Goal: Task Accomplishment & Management: Complete application form

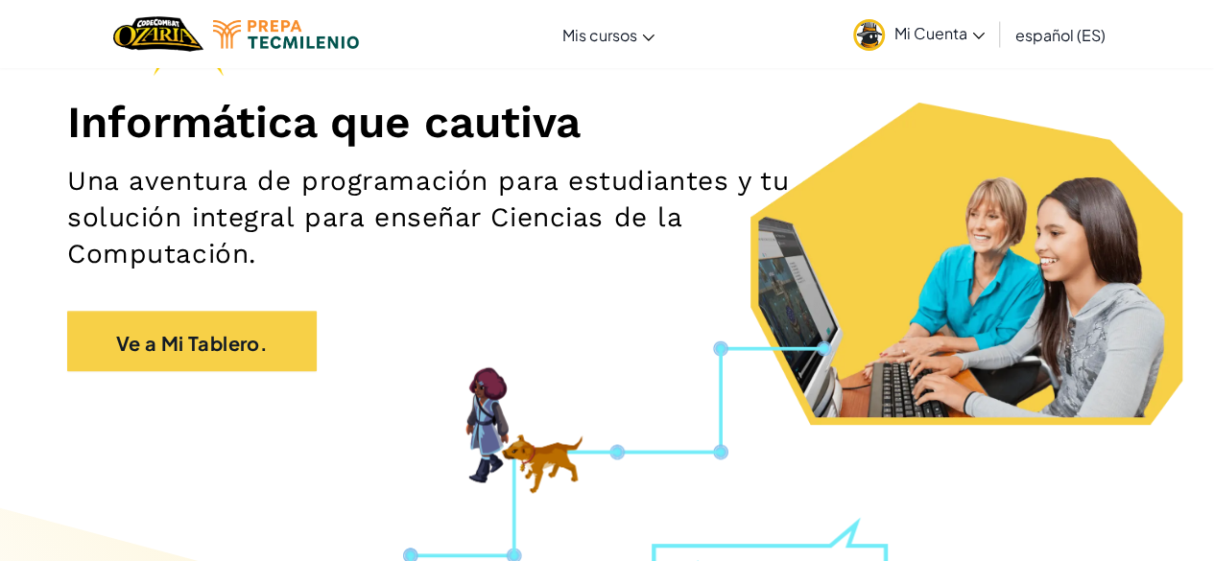
scroll to position [220, 0]
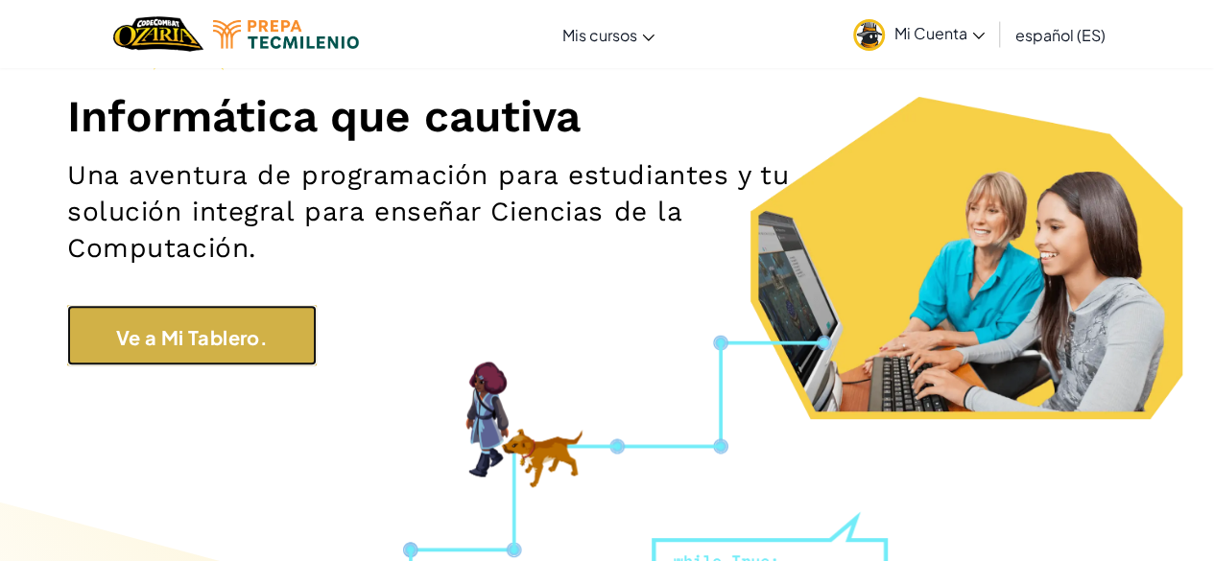
click at [224, 326] on font "Ve a Mi Tablero." at bounding box center [192, 336] width 152 height 24
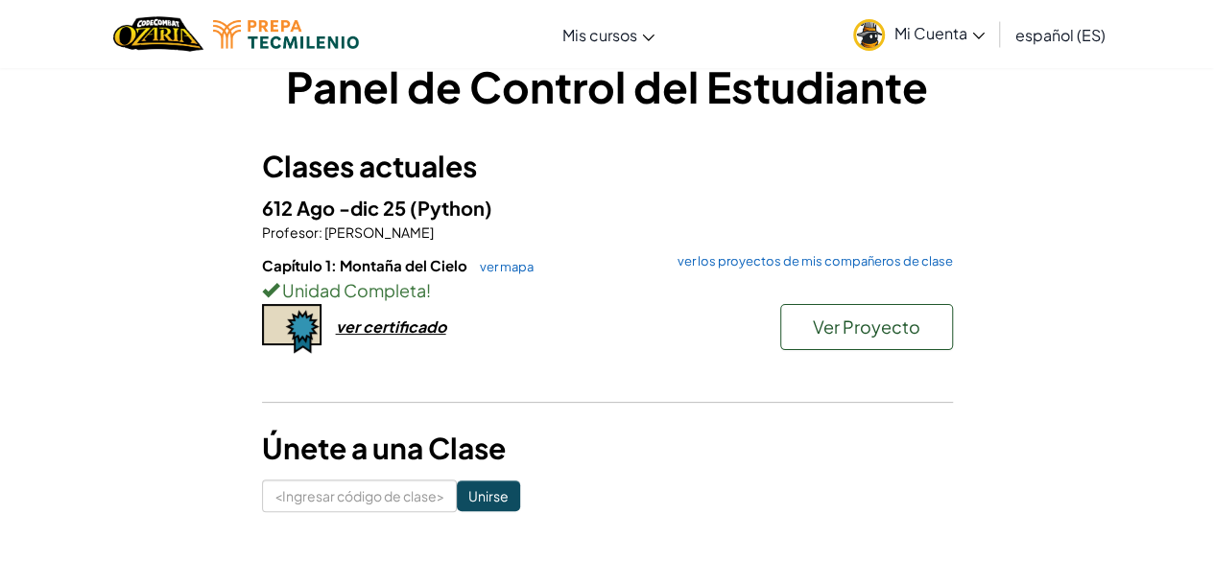
scroll to position [38, 0]
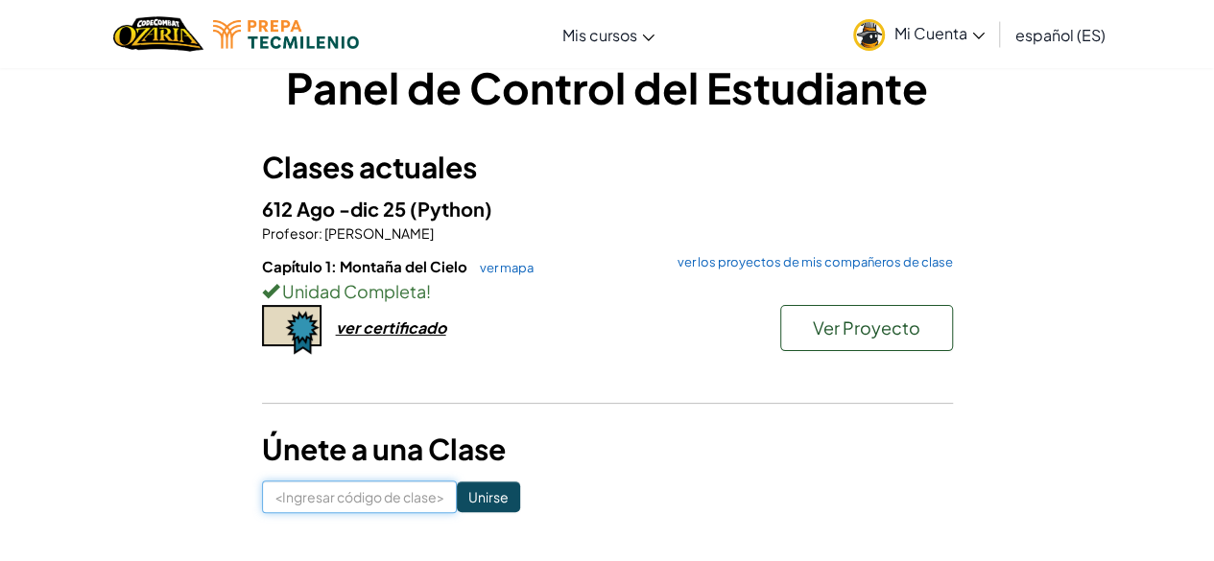
click at [333, 493] on input at bounding box center [359, 497] width 195 height 33
type input "986789"
click at [370, 492] on input at bounding box center [359, 497] width 195 height 33
click at [351, 494] on input at bounding box center [359, 497] width 195 height 33
type input "169185"
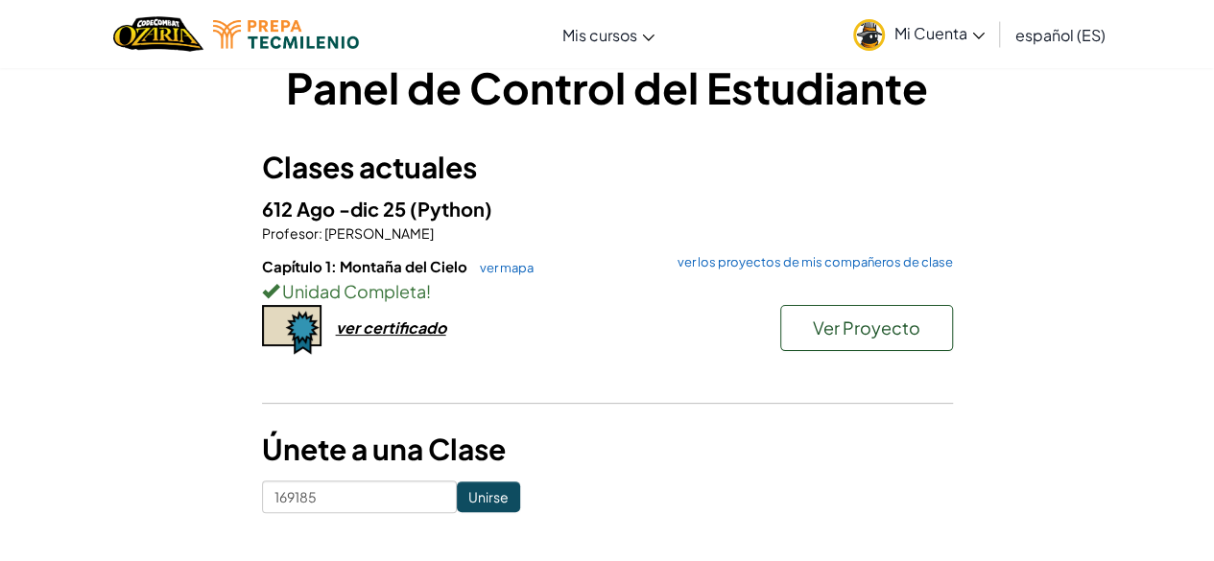
click at [496, 500] on form "169185 Unirse" at bounding box center [607, 497] width 691 height 33
click at [474, 504] on input "Unirse" at bounding box center [488, 497] width 63 height 31
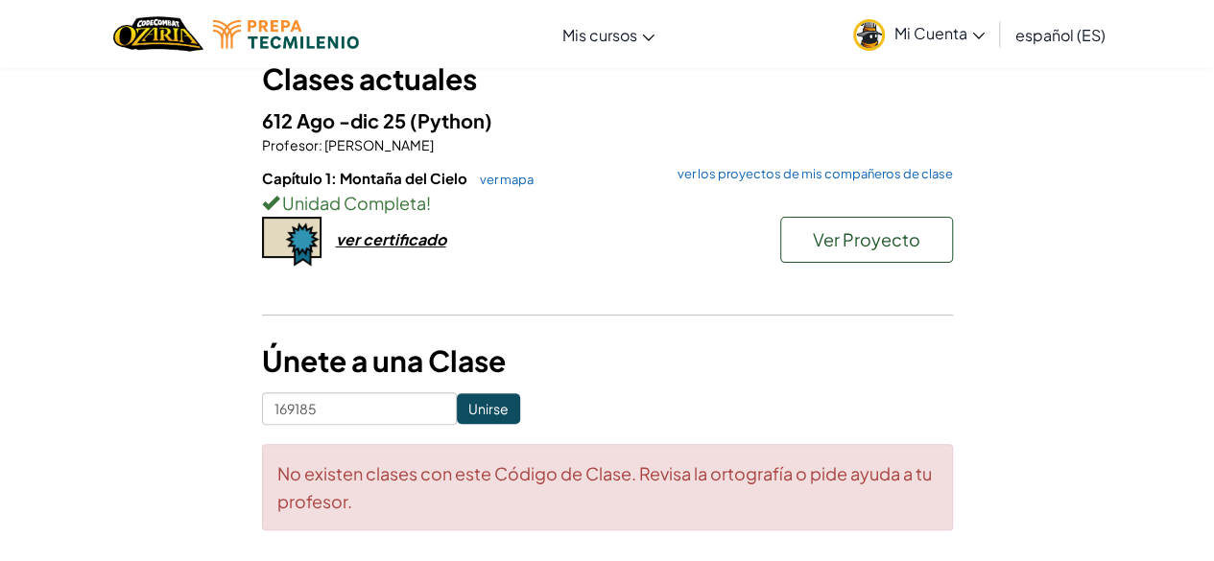
scroll to position [119, 0]
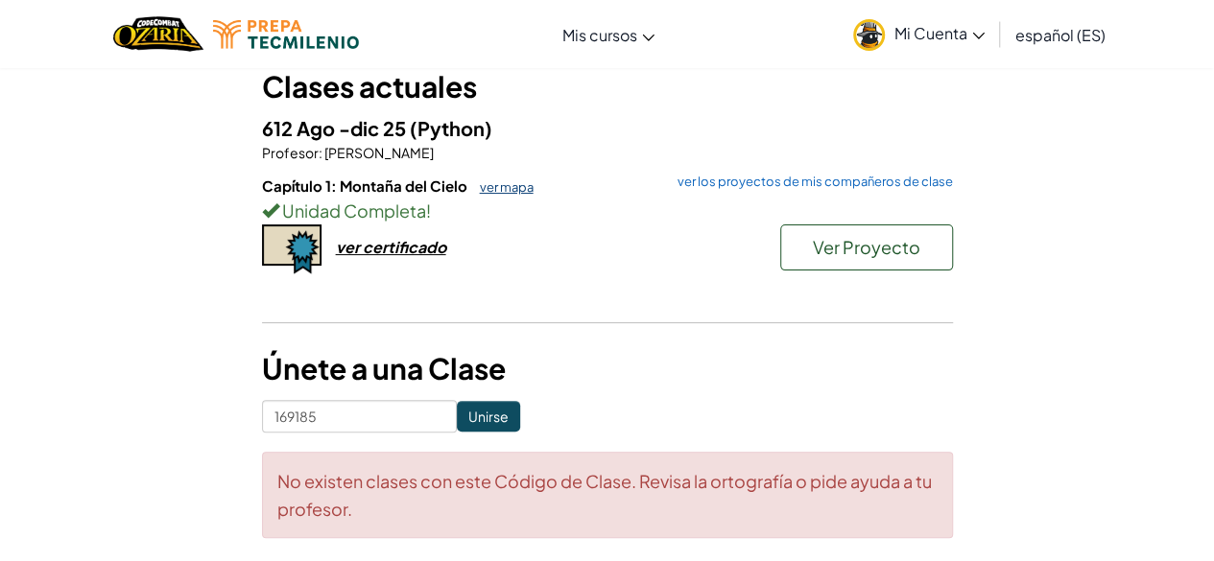
click at [486, 184] on font "ver mapa" at bounding box center [507, 186] width 54 height 15
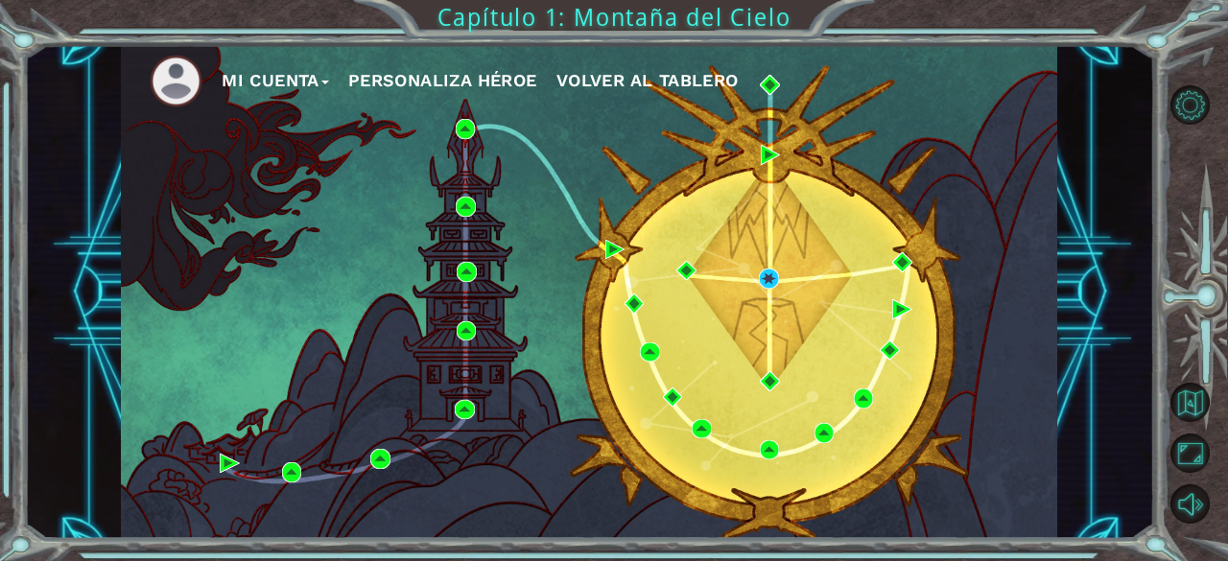
click at [298, 81] on font "Mi Cuenta" at bounding box center [271, 80] width 98 height 20
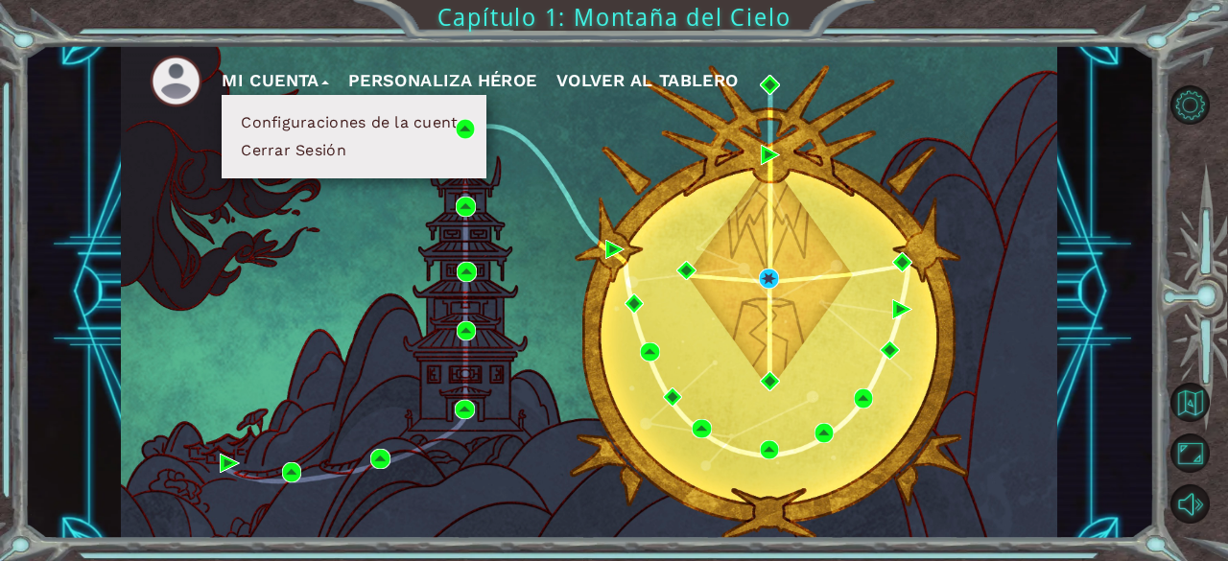
click at [340, 120] on font "Configuraciones de la cuenta" at bounding box center [354, 122] width 226 height 18
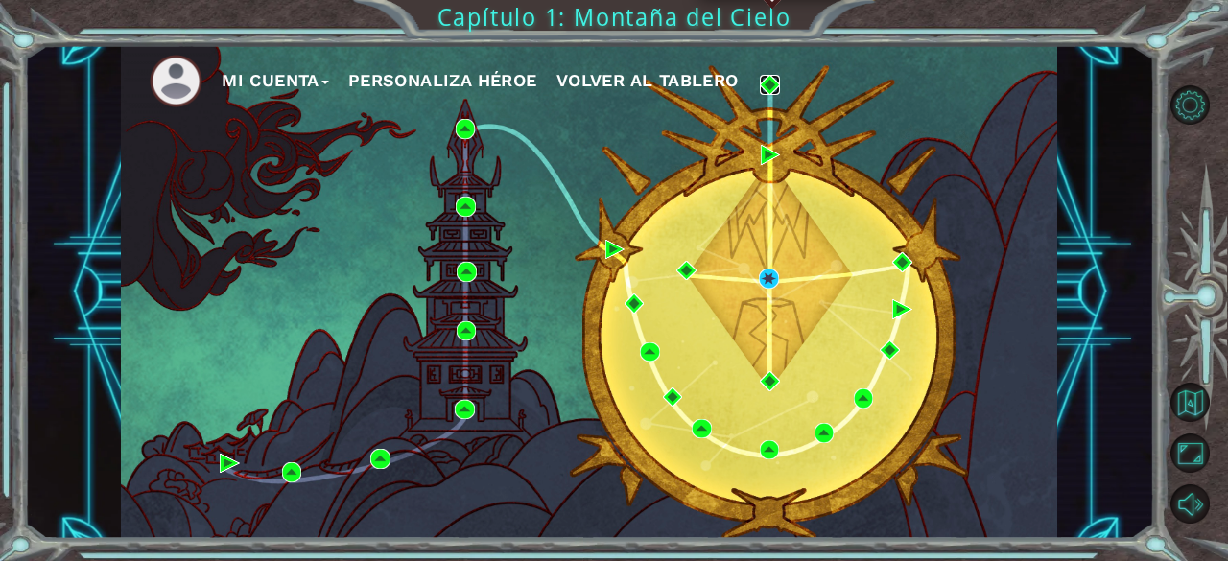
click at [777, 84] on img at bounding box center [769, 84] width 19 height 19
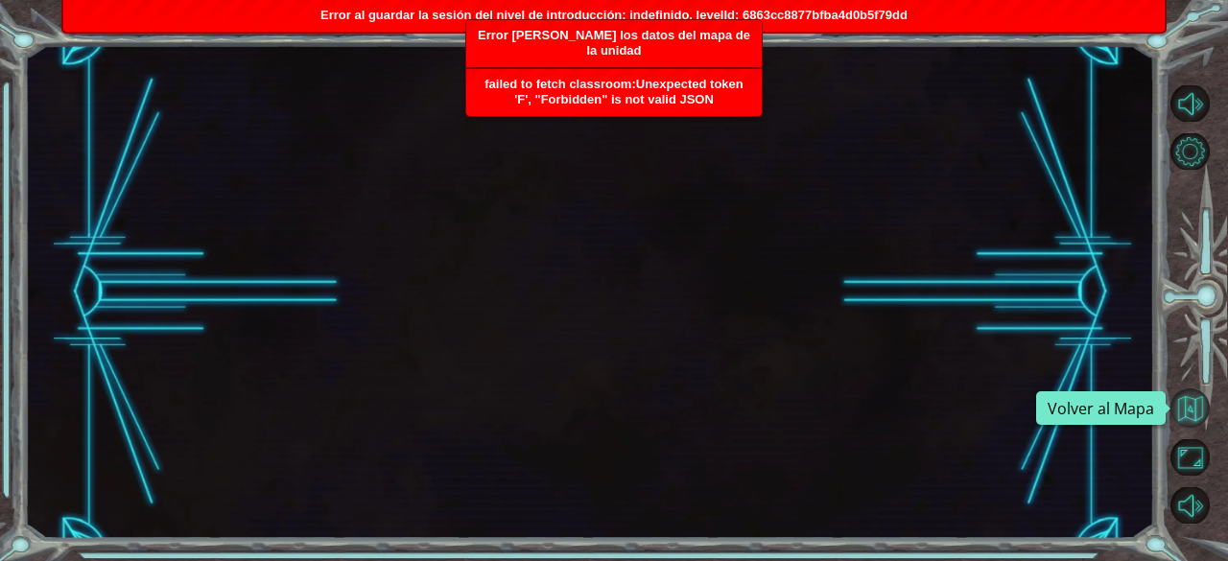
click at [1188, 421] on button "Volver al Mapa" at bounding box center [1189, 408] width 39 height 39
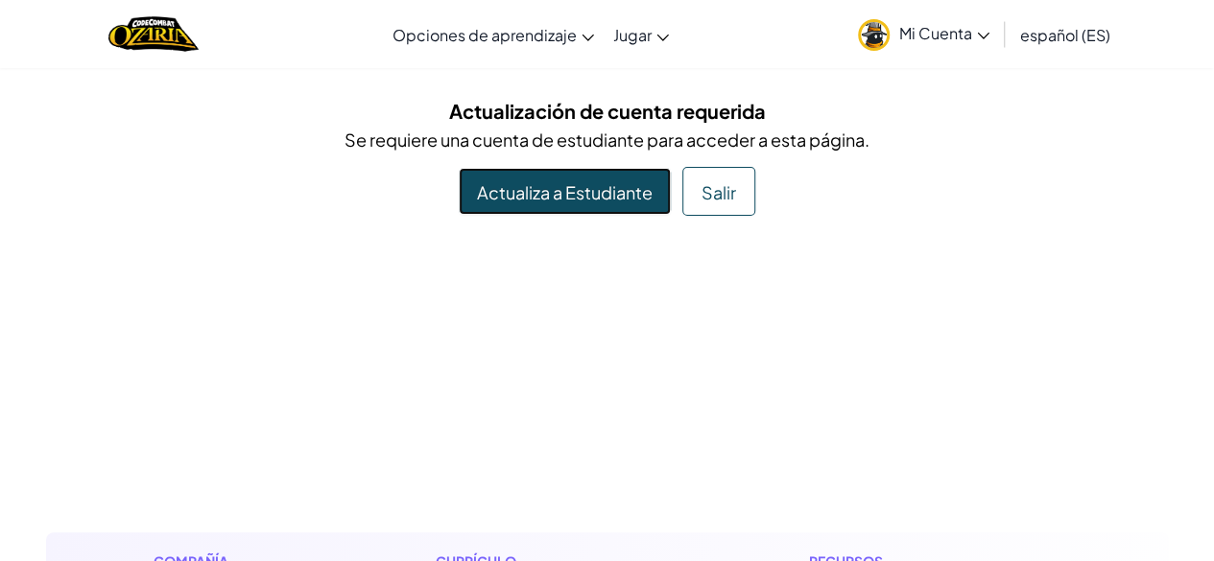
click at [552, 191] on font "Actualiza a Estudiante" at bounding box center [565, 192] width 176 height 22
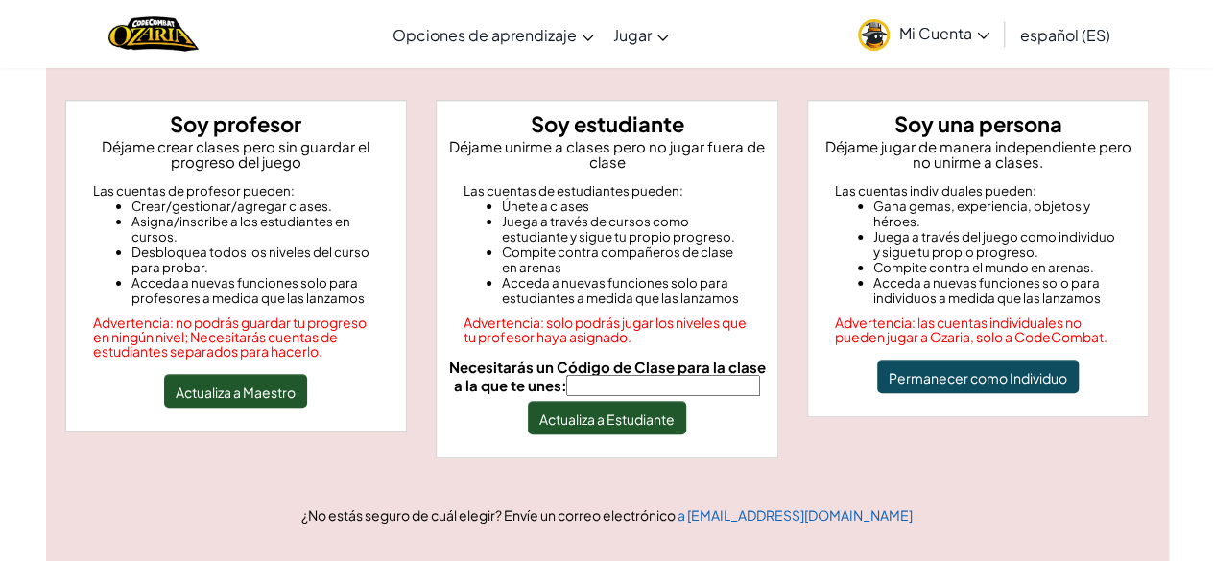
scroll to position [165, 0]
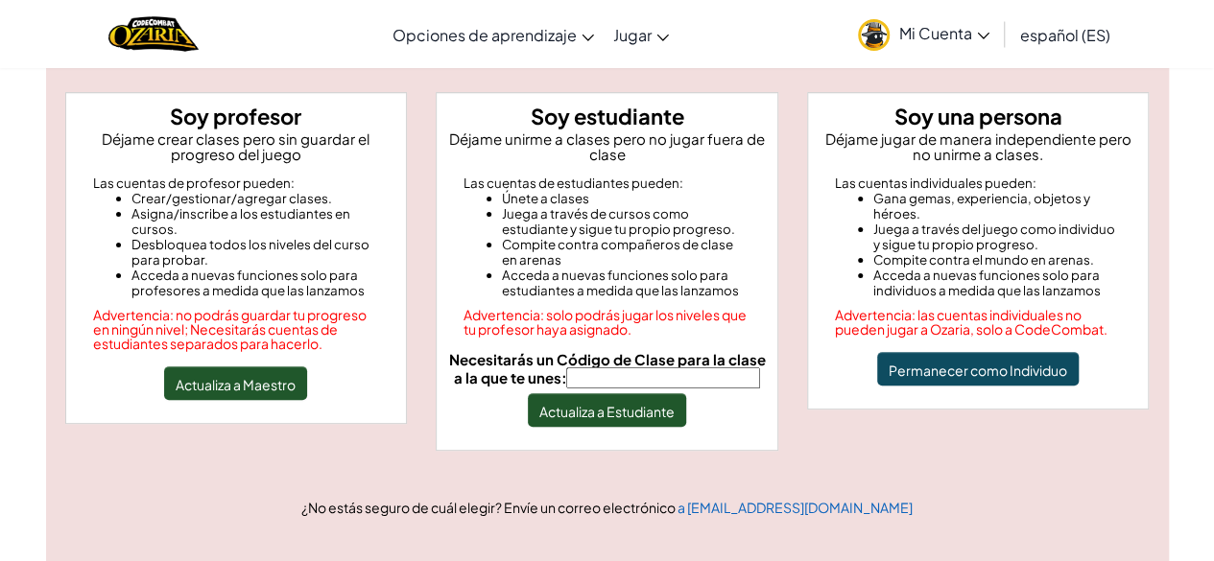
click at [690, 379] on input "Necesitarás un Código de Clase para la clase a la que te unes:" at bounding box center [663, 377] width 194 height 21
type input "ShopLeafWide"
click at [667, 417] on font "Actualiza a Estudiante" at bounding box center [606, 411] width 135 height 17
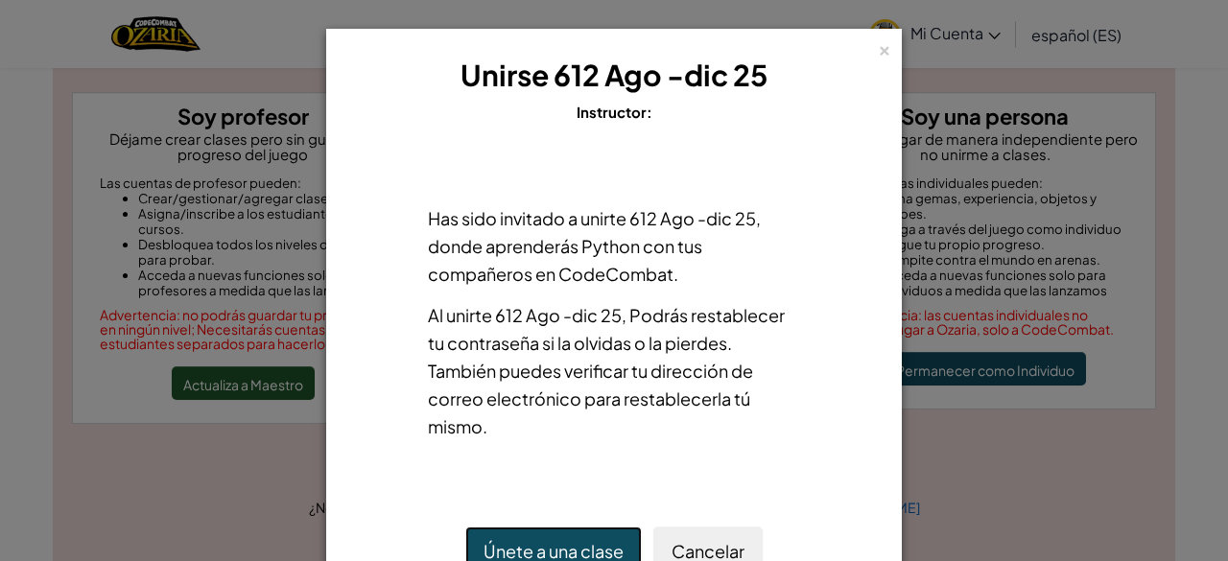
click at [564, 541] on font "Únete a una clase" at bounding box center [554, 551] width 140 height 22
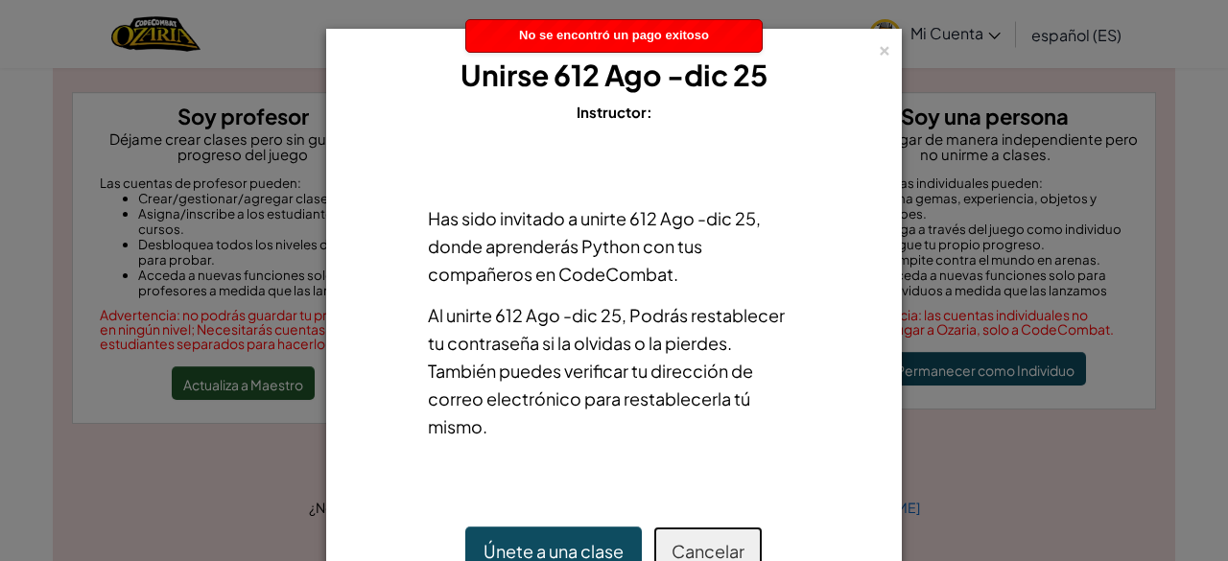
click at [699, 540] on font "Cancelar" at bounding box center [708, 551] width 73 height 22
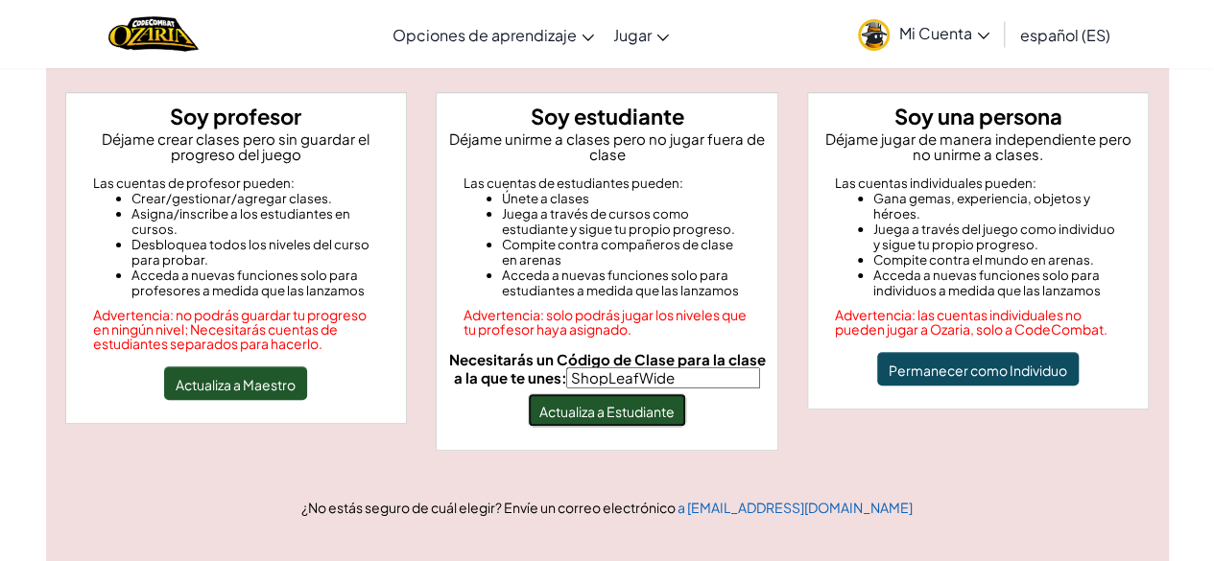
click at [668, 408] on font "Actualiza a Estudiante" at bounding box center [606, 411] width 135 height 17
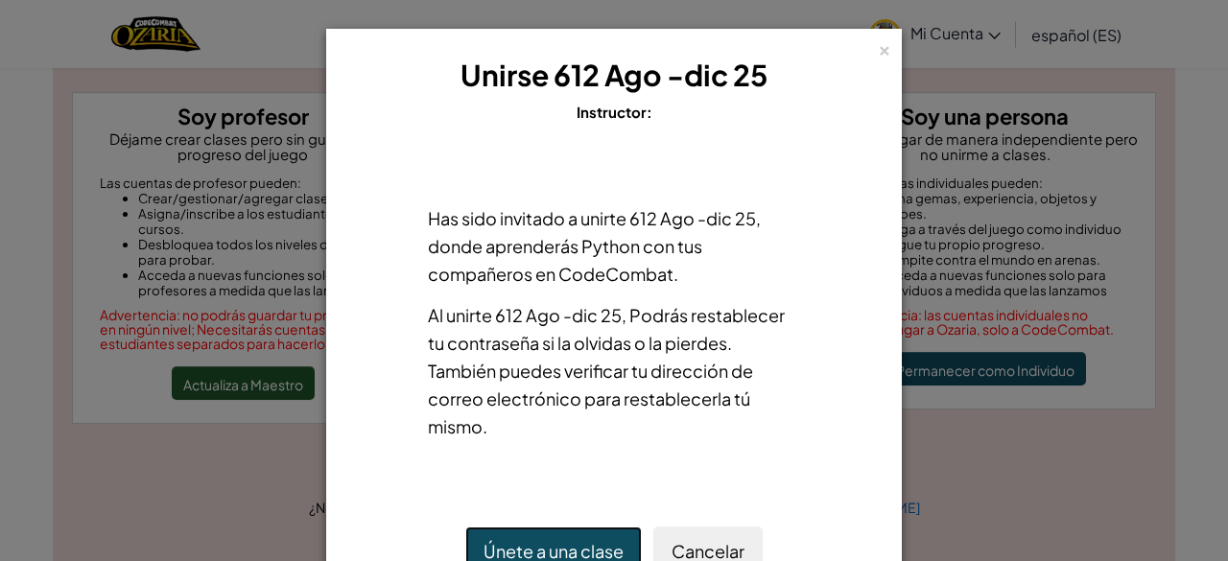
click at [573, 536] on button "Únete a una clase" at bounding box center [553, 550] width 177 height 47
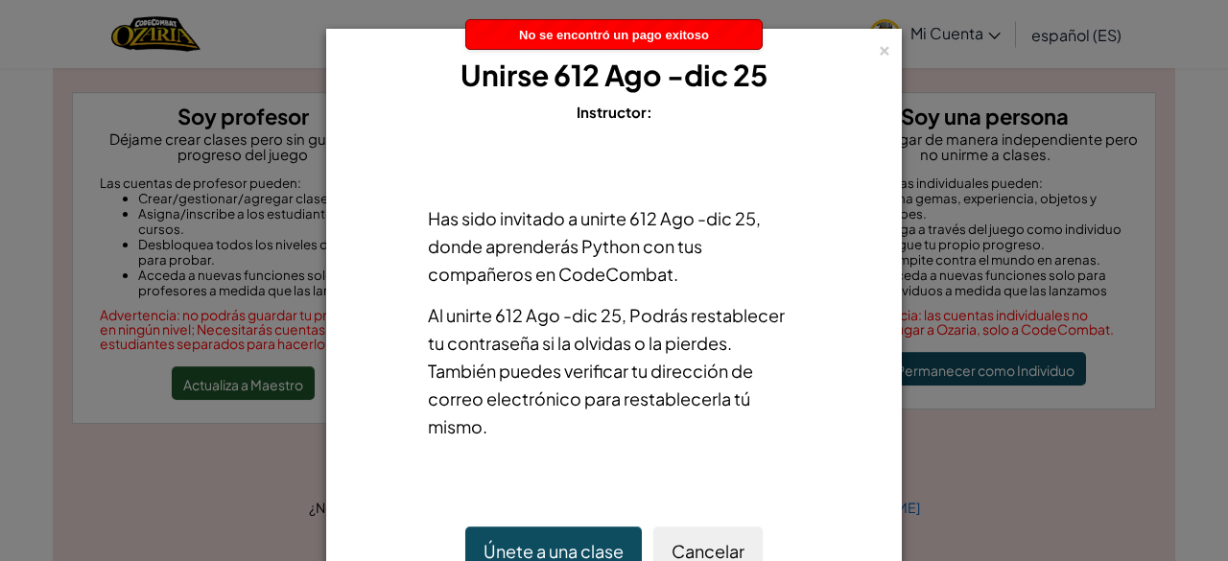
drag, startPoint x: 881, startPoint y: 48, endPoint x: 870, endPoint y: 53, distance: 11.6
click at [879, 48] on font "×" at bounding box center [884, 48] width 13 height 26
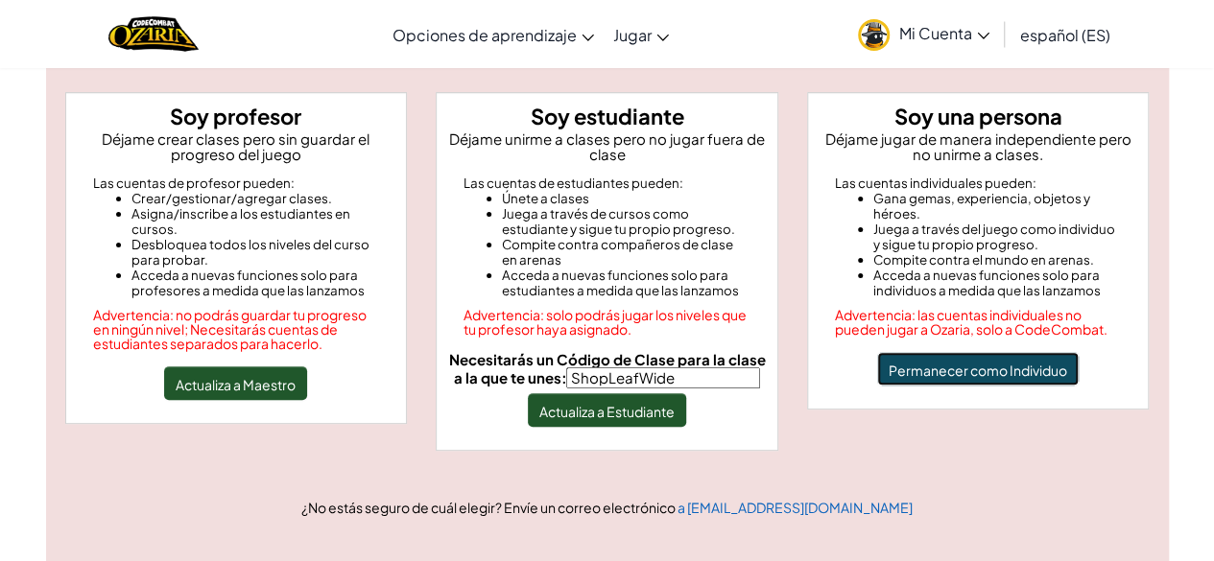
click at [942, 366] on font "Permanecer como Individuo" at bounding box center [977, 370] width 178 height 17
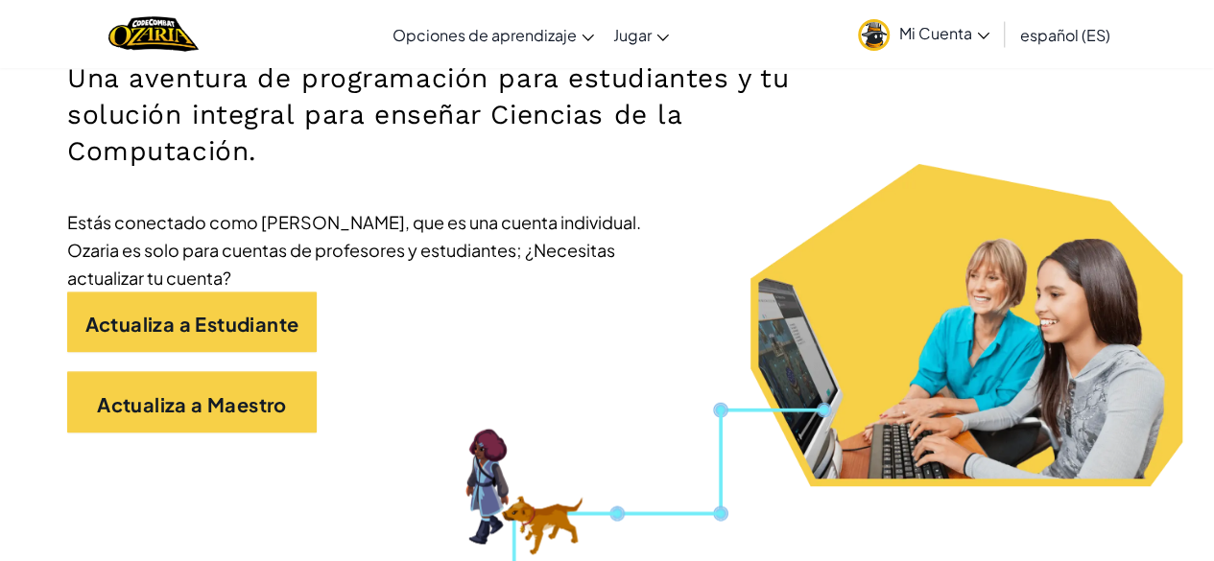
scroll to position [319, 0]
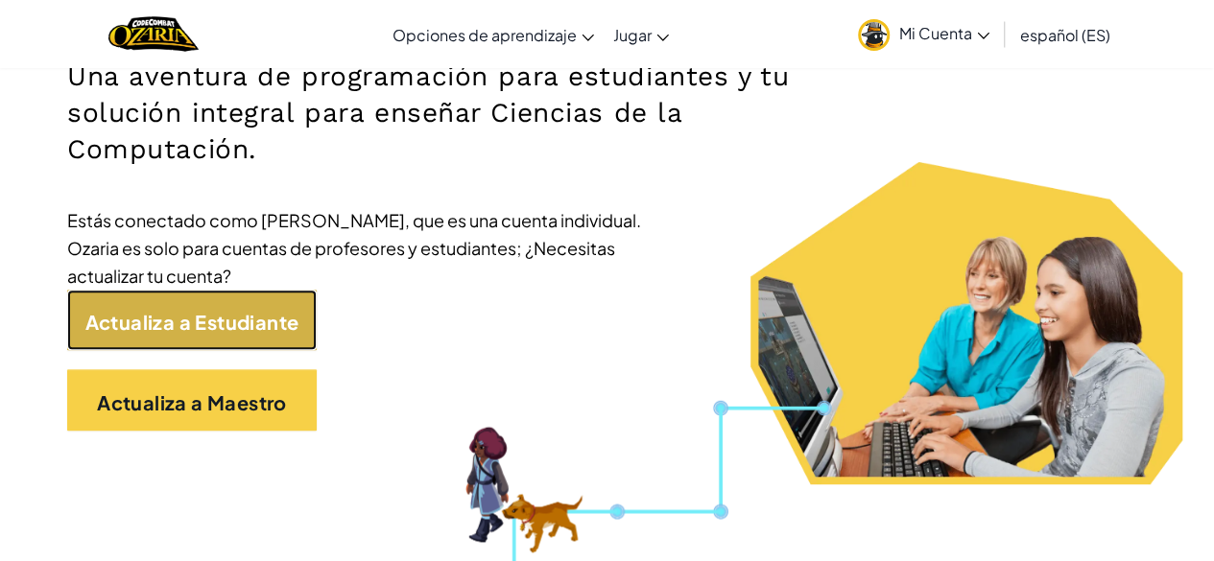
click at [235, 314] on font "Actualiza a Estudiante" at bounding box center [192, 321] width 214 height 24
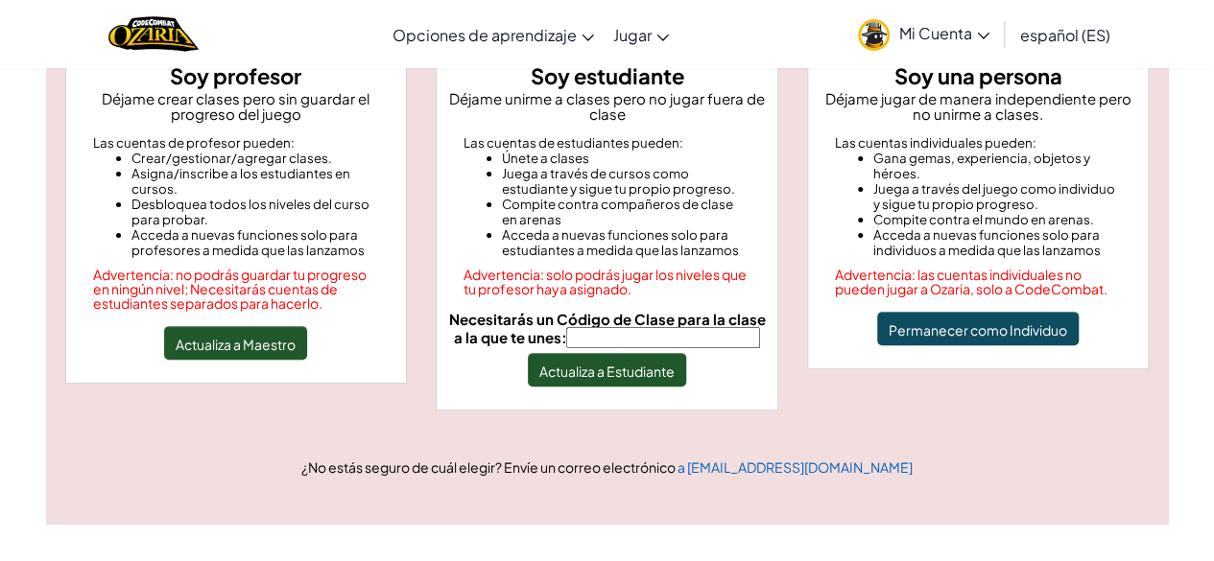
scroll to position [217, 0]
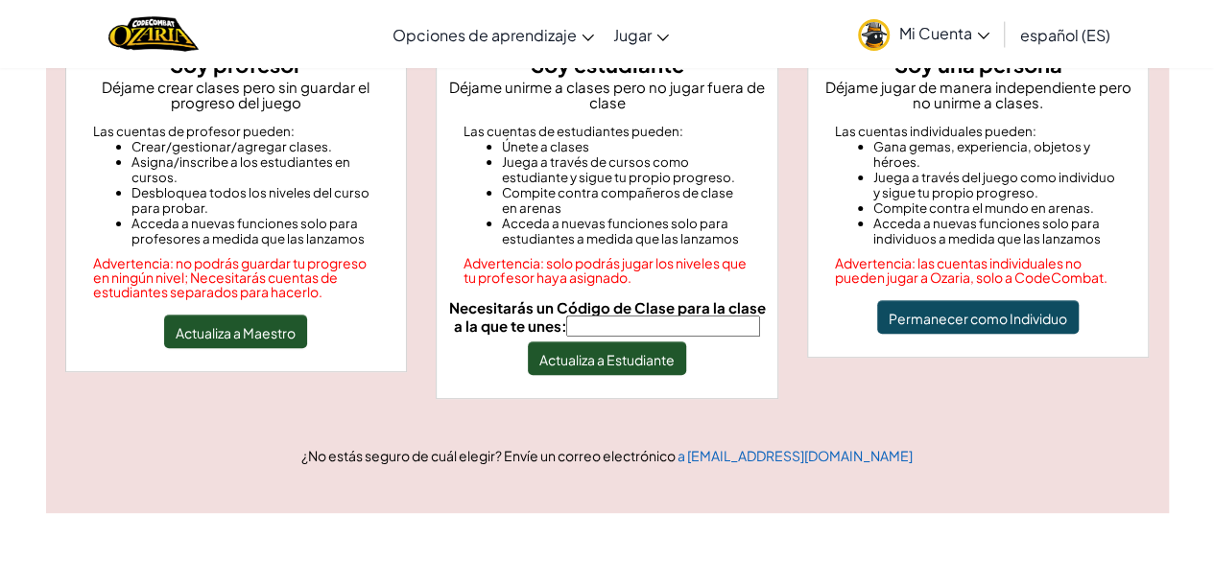
click at [627, 319] on input "Necesitarás un Código de Clase para la clase a la que te unes:" at bounding box center [663, 326] width 194 height 21
type input "ShopLeafWide"
click at [656, 371] on button "Actualiza a Estudiante" at bounding box center [607, 359] width 158 height 34
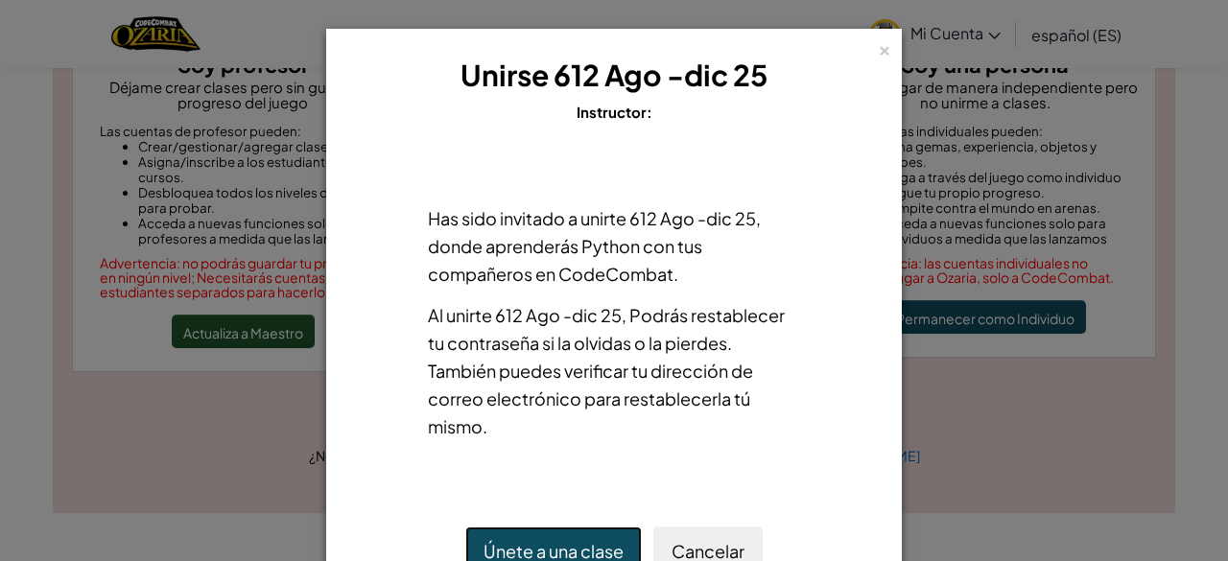
click at [603, 552] on font "Únete a una clase" at bounding box center [554, 551] width 140 height 22
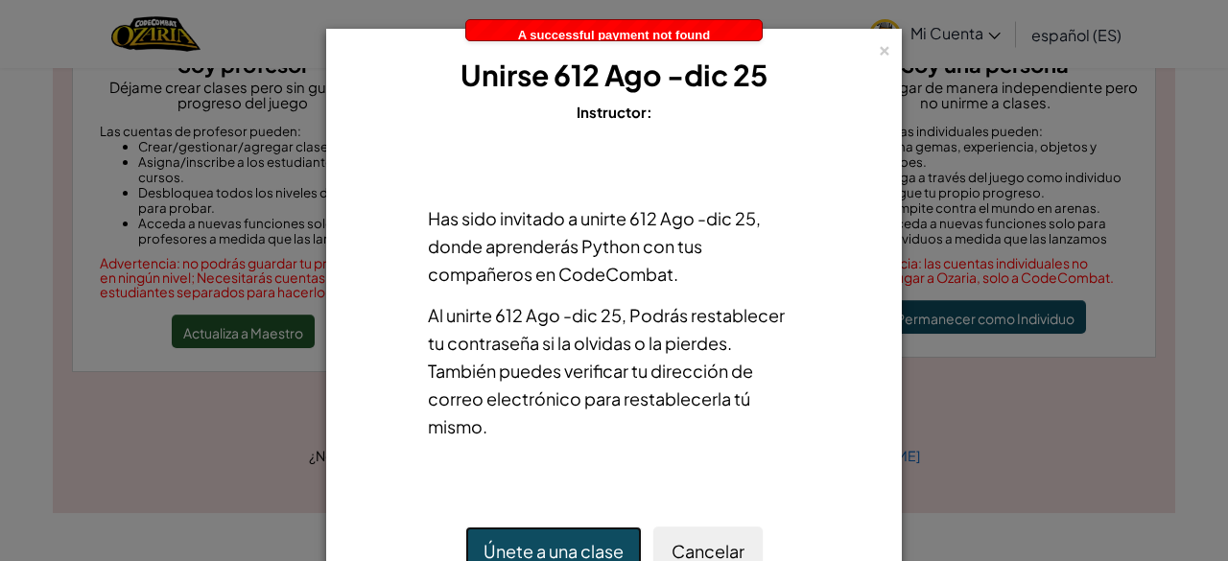
click at [603, 548] on font "Únete a una clase" at bounding box center [554, 551] width 140 height 22
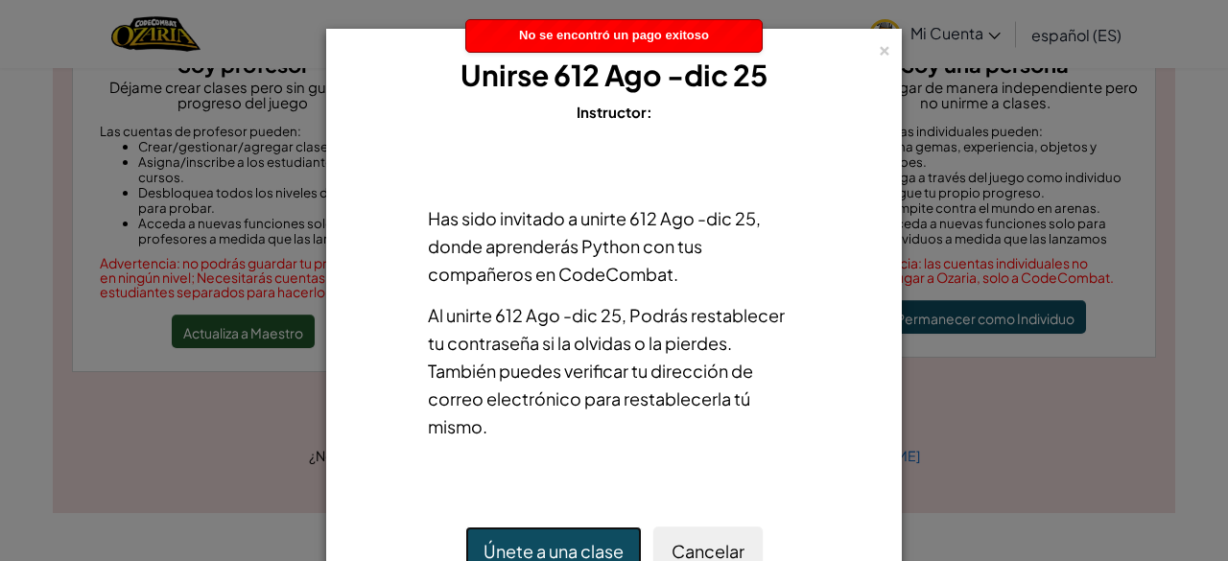
click at [603, 548] on font "Únete a una clase" at bounding box center [554, 551] width 140 height 22
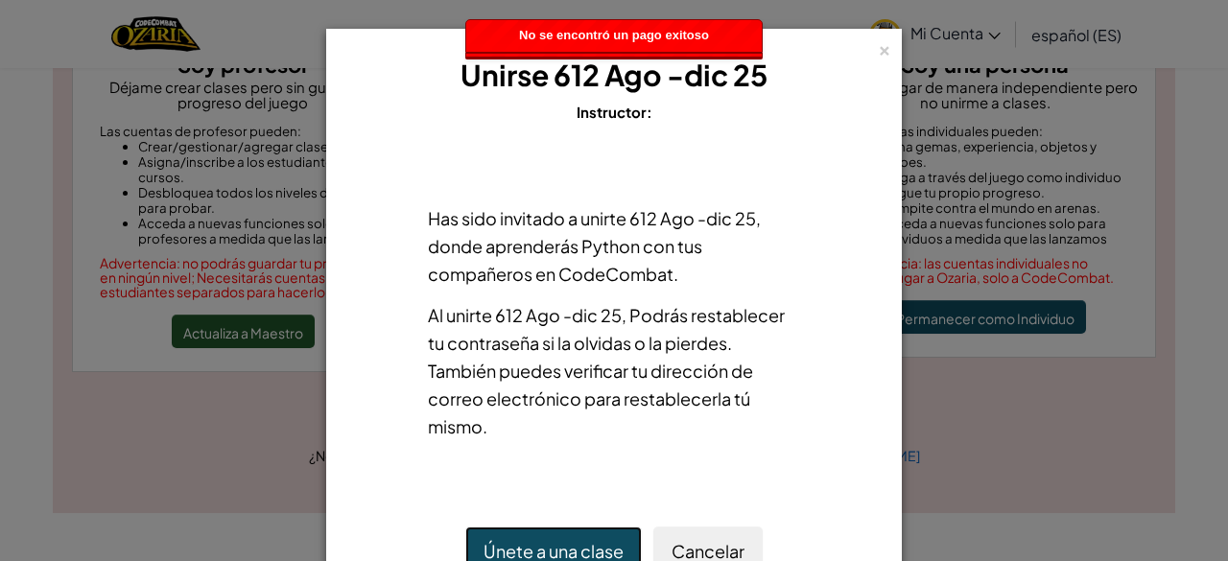
click at [603, 548] on font "Únete a una clase" at bounding box center [554, 551] width 140 height 22
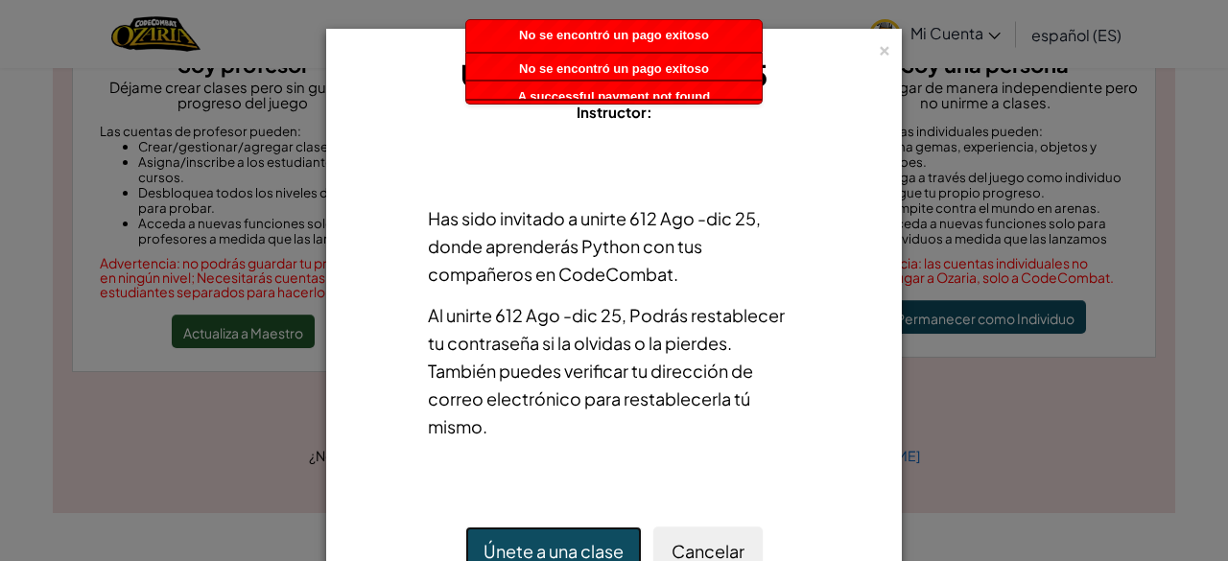
click at [603, 548] on font "Únete a una clase" at bounding box center [554, 551] width 140 height 22
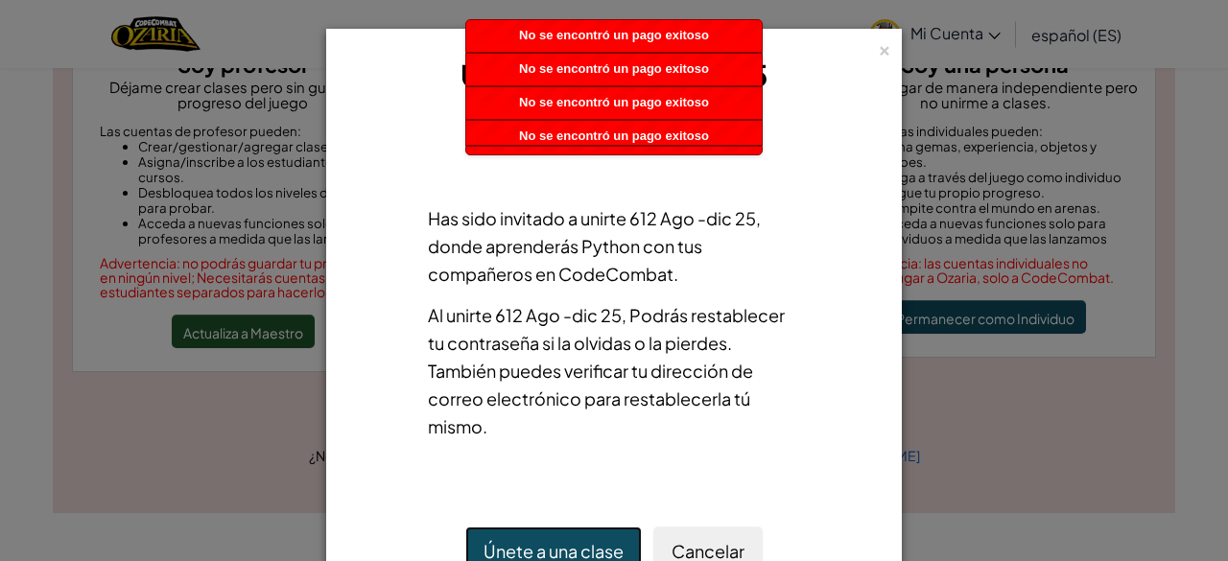
click at [603, 548] on font "Únete a una clase" at bounding box center [554, 551] width 140 height 22
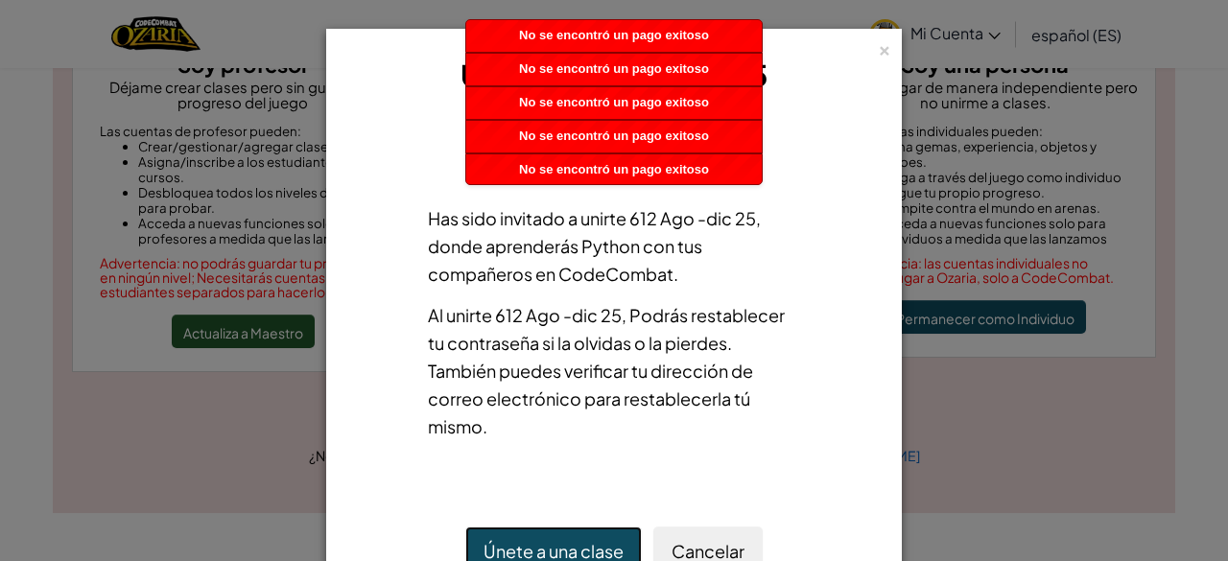
click at [603, 548] on font "Únete a una clase" at bounding box center [554, 551] width 140 height 22
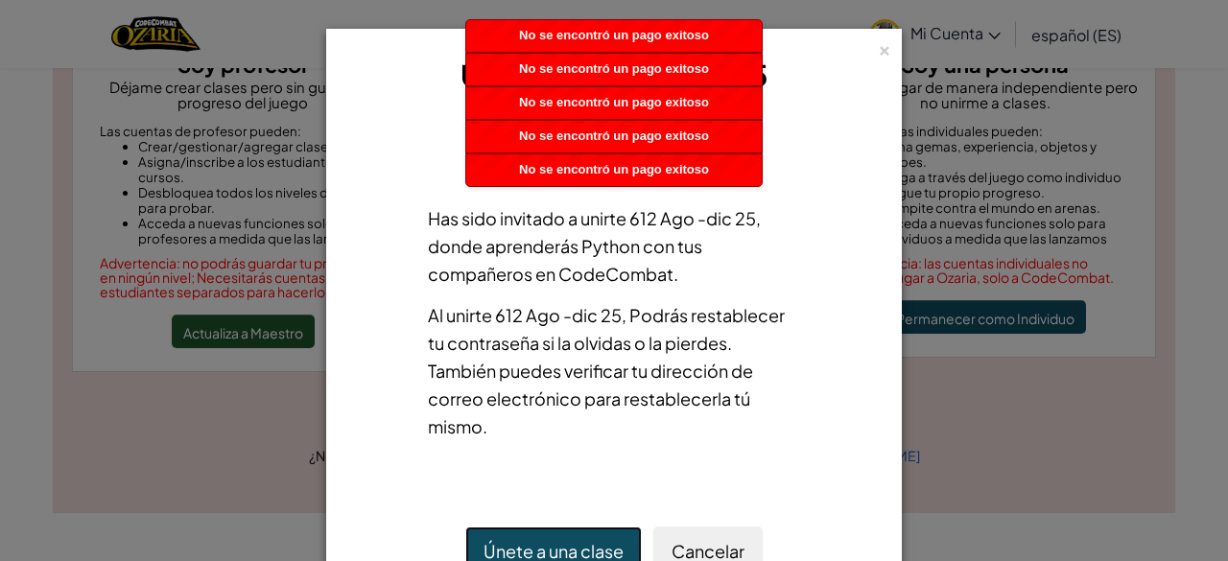
click at [603, 548] on font "Únete a una clase" at bounding box center [554, 551] width 140 height 22
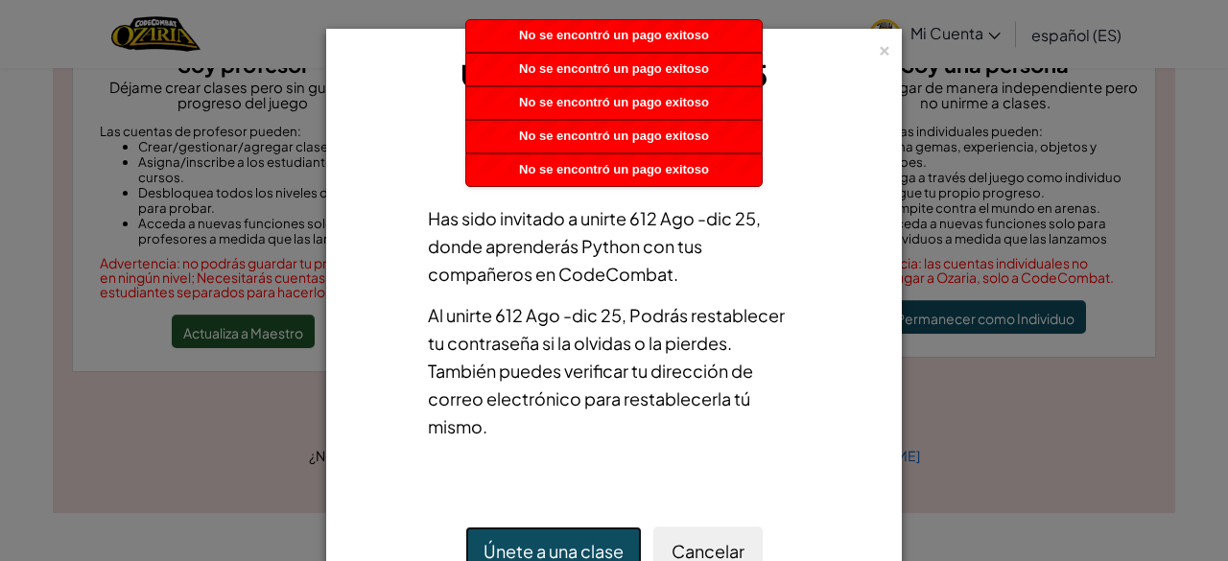
click at [603, 548] on font "Únete a una clase" at bounding box center [554, 551] width 140 height 22
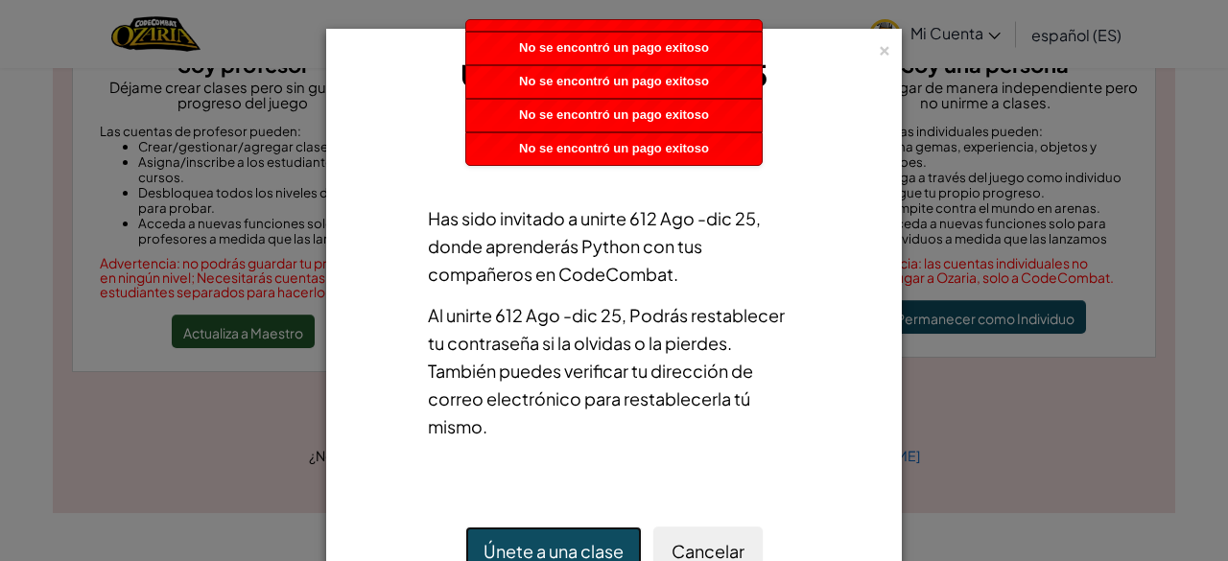
click at [603, 548] on font "Únete a una clase" at bounding box center [554, 551] width 140 height 22
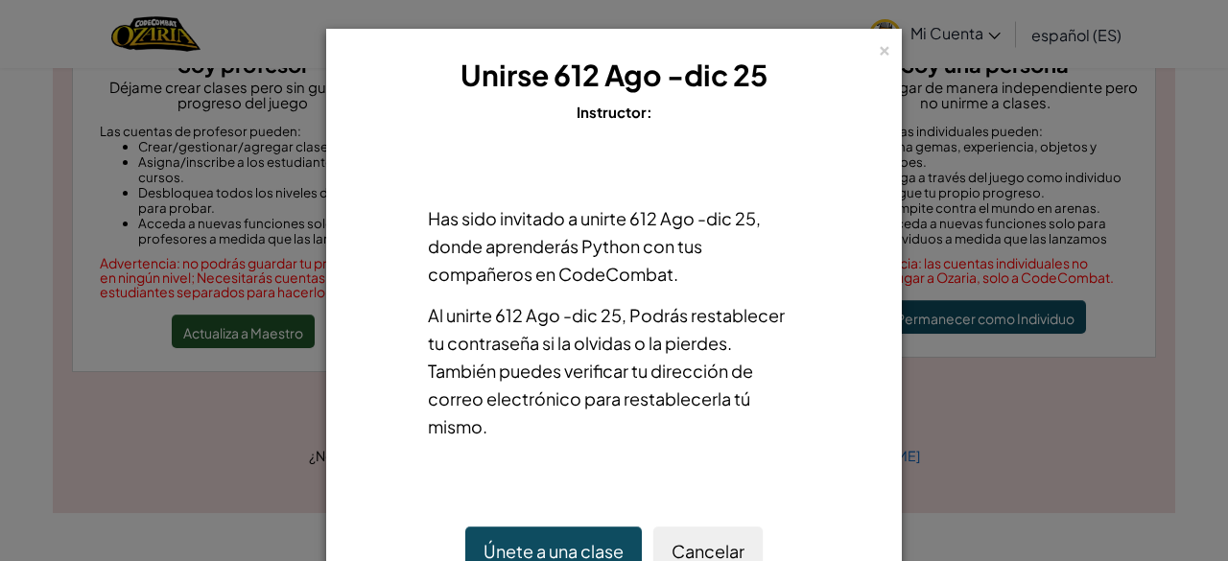
click at [869, 59] on h3 "Unirse 612 Ago -dic 25" at bounding box center [614, 75] width 526 height 43
click at [879, 53] on font "×" at bounding box center [884, 48] width 13 height 26
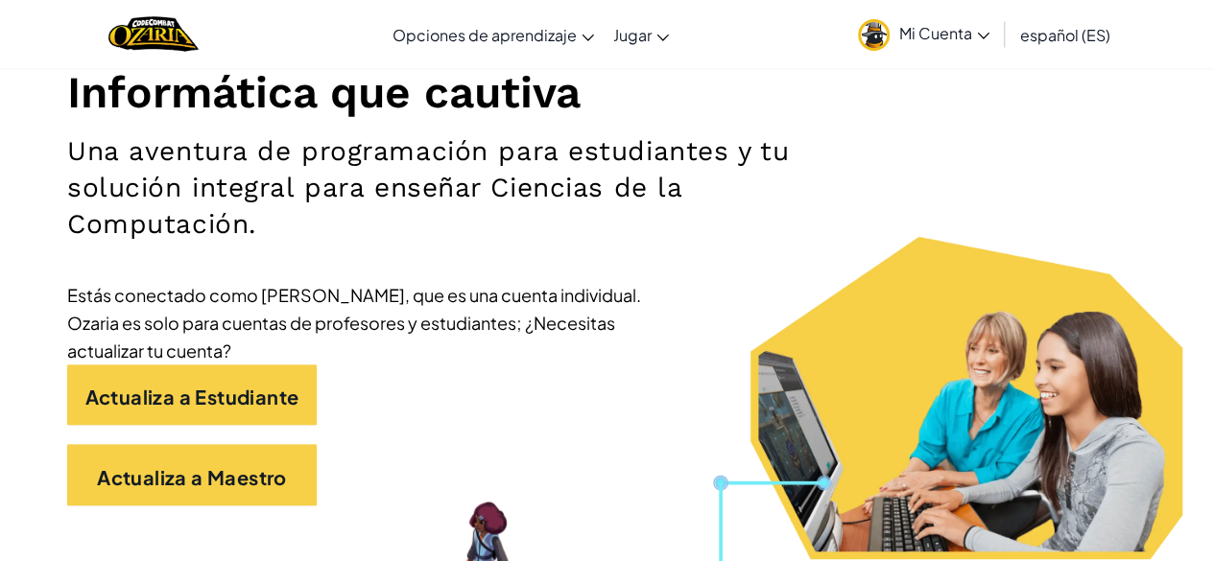
scroll to position [245, 0]
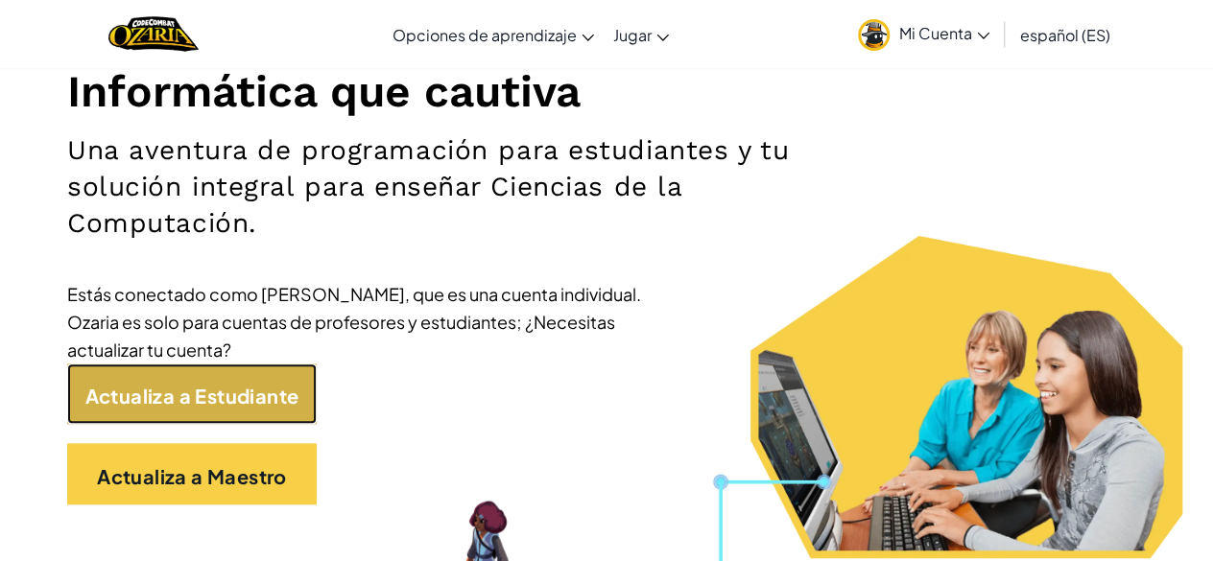
click at [248, 373] on link "Actualiza a Estudiante" at bounding box center [191, 394] width 249 height 61
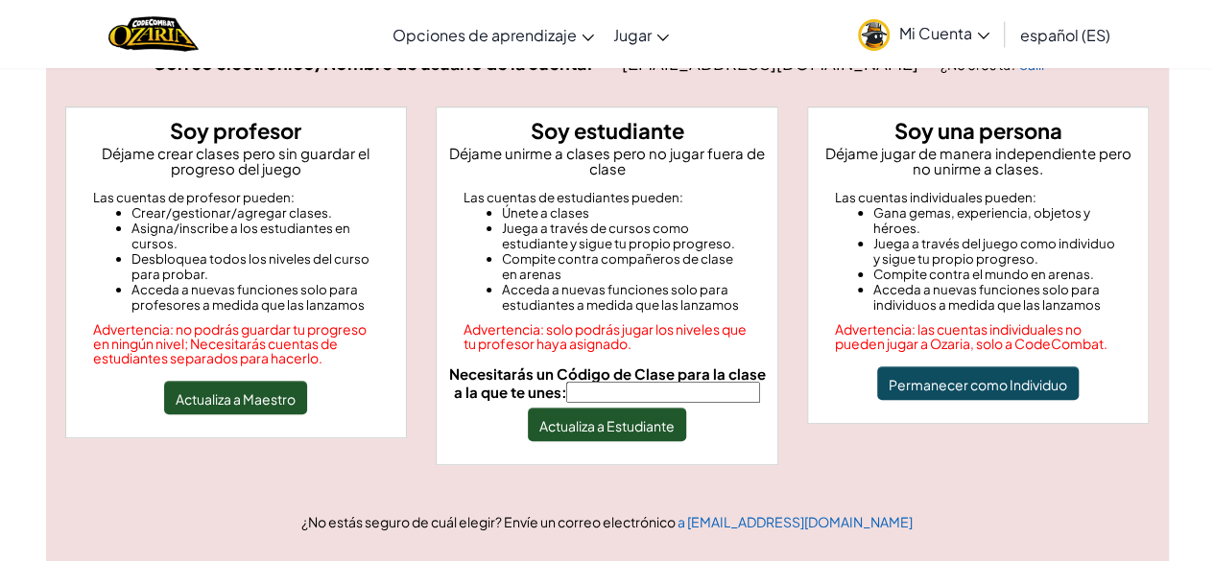
scroll to position [169, 0]
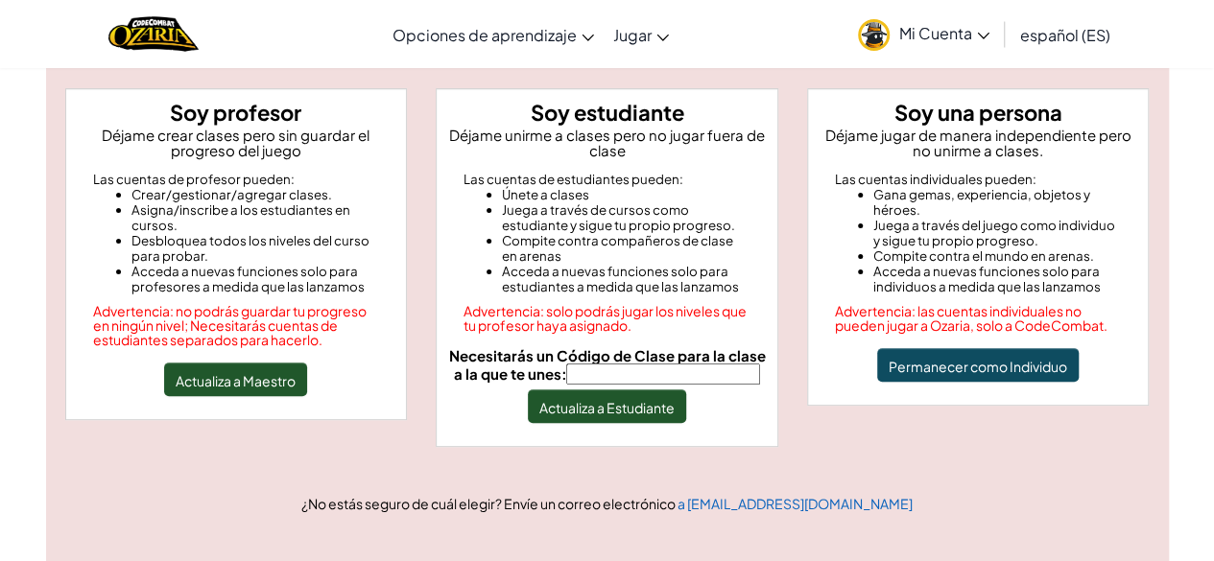
click at [643, 373] on input "Necesitarás un Código de Clase para la clase a la que te unes:" at bounding box center [663, 374] width 194 height 21
click at [654, 407] on font "Actualiza a Estudiante" at bounding box center [606, 407] width 135 height 17
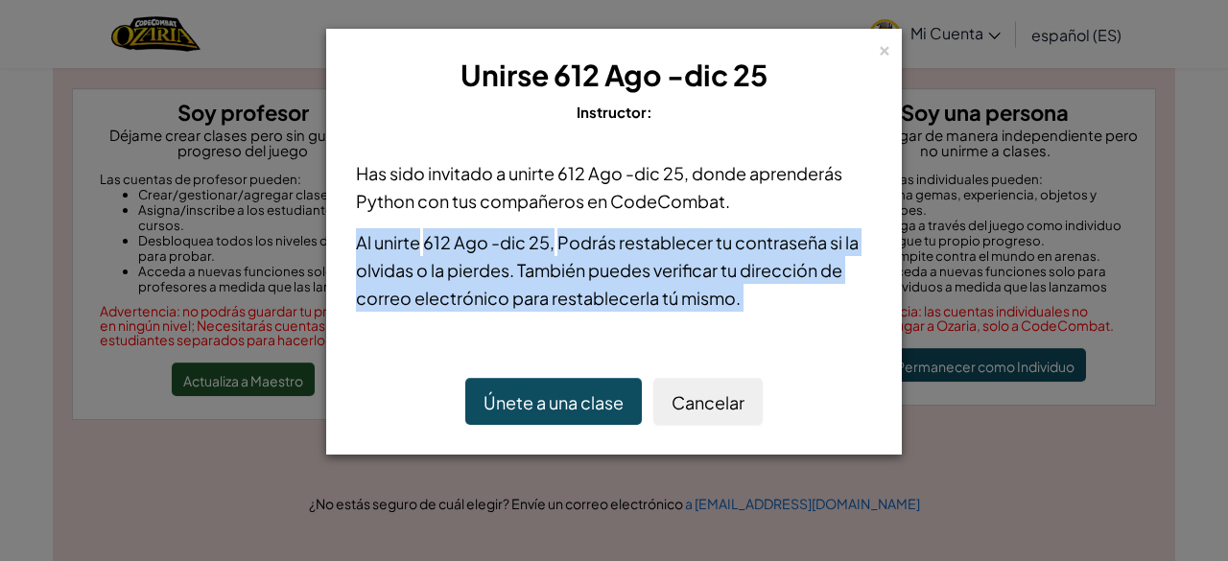
click at [654, 407] on div "× Unirse 612 Ago -[DATE] Instructor: Has sido invitado a unirte 612 Ago -[DATE]…" at bounding box center [614, 242] width 576 height 426
click at [558, 391] on font "Únete a una clase" at bounding box center [554, 402] width 140 height 22
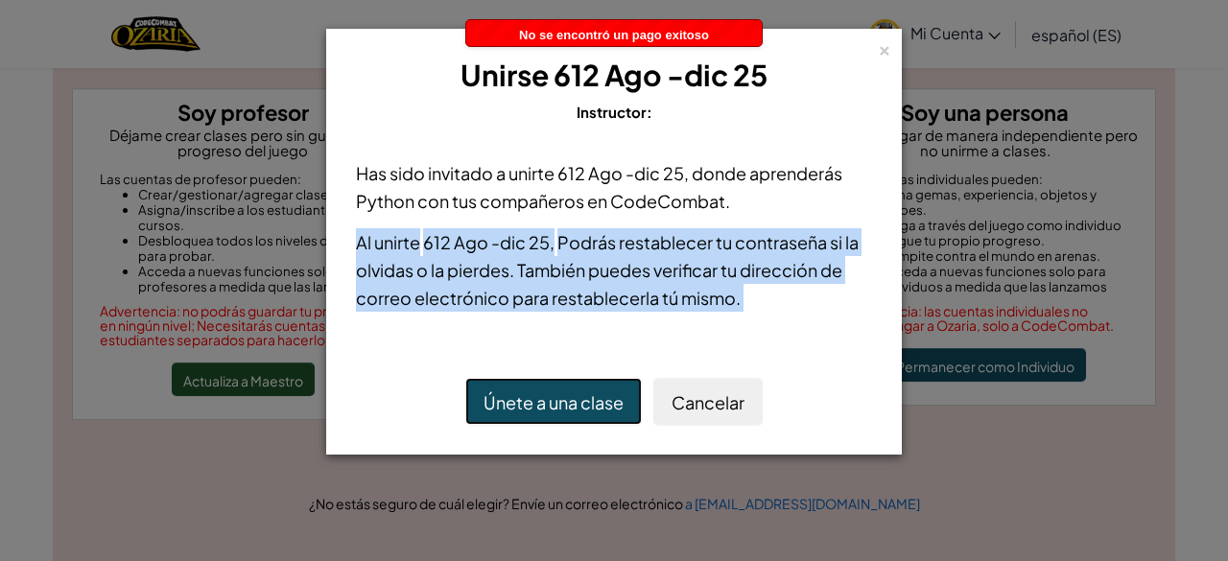
click at [558, 391] on font "Únete a una clase" at bounding box center [554, 402] width 140 height 22
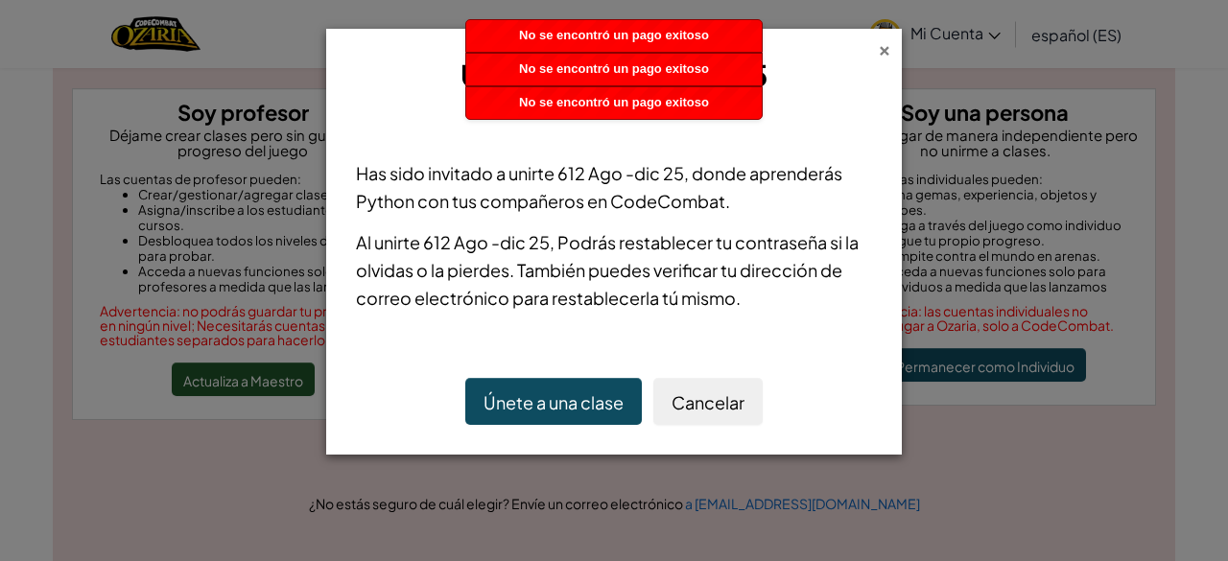
click at [883, 50] on font "×" at bounding box center [884, 48] width 13 height 26
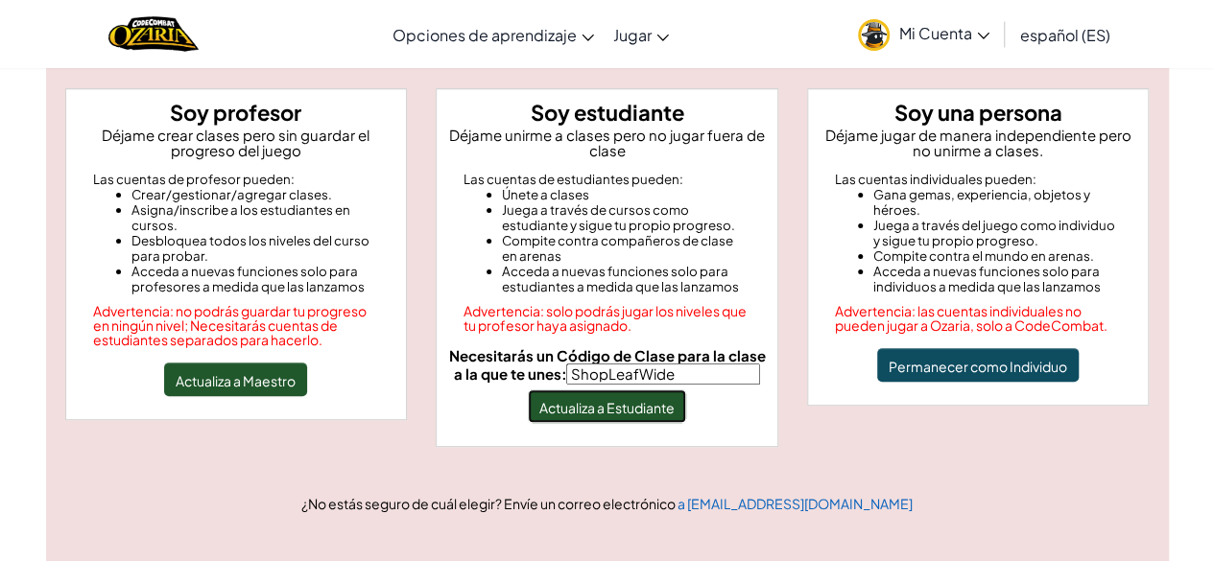
click at [642, 399] on font "Actualiza a Estudiante" at bounding box center [606, 407] width 135 height 17
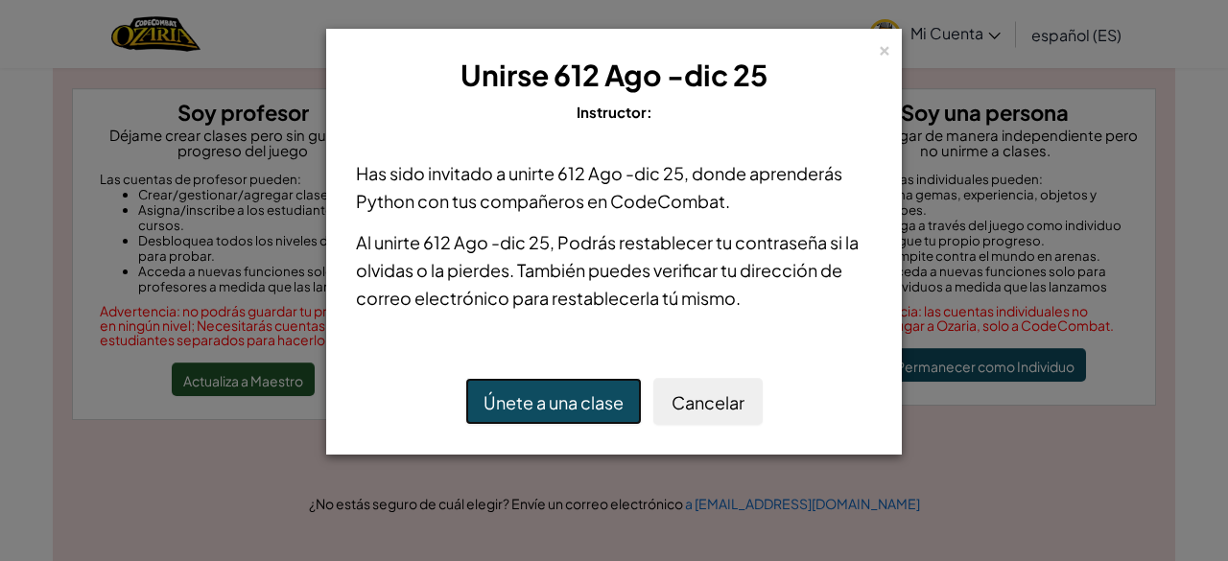
click at [594, 406] on font "Únete a una clase" at bounding box center [554, 402] width 140 height 22
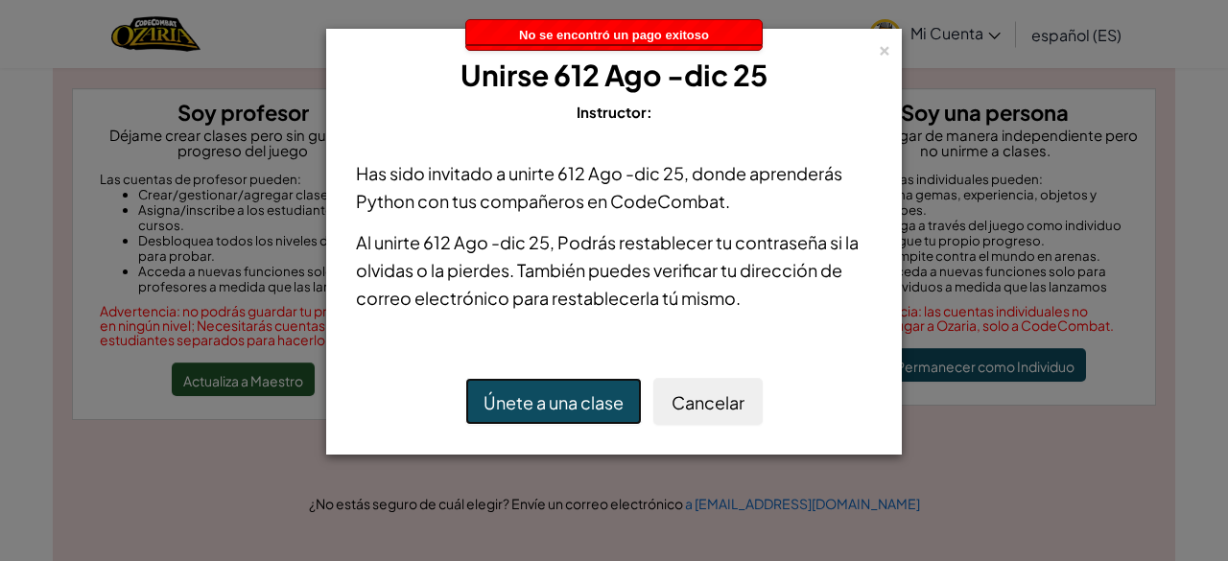
click at [594, 406] on font "Únete a una clase" at bounding box center [554, 402] width 140 height 22
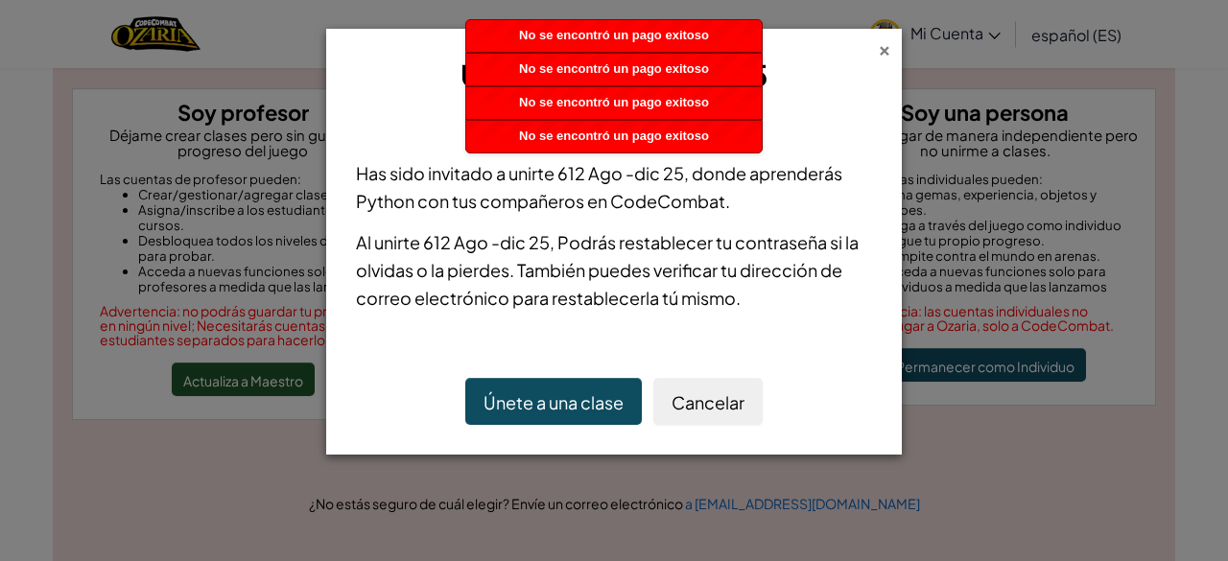
click at [883, 49] on font "×" at bounding box center [884, 48] width 13 height 26
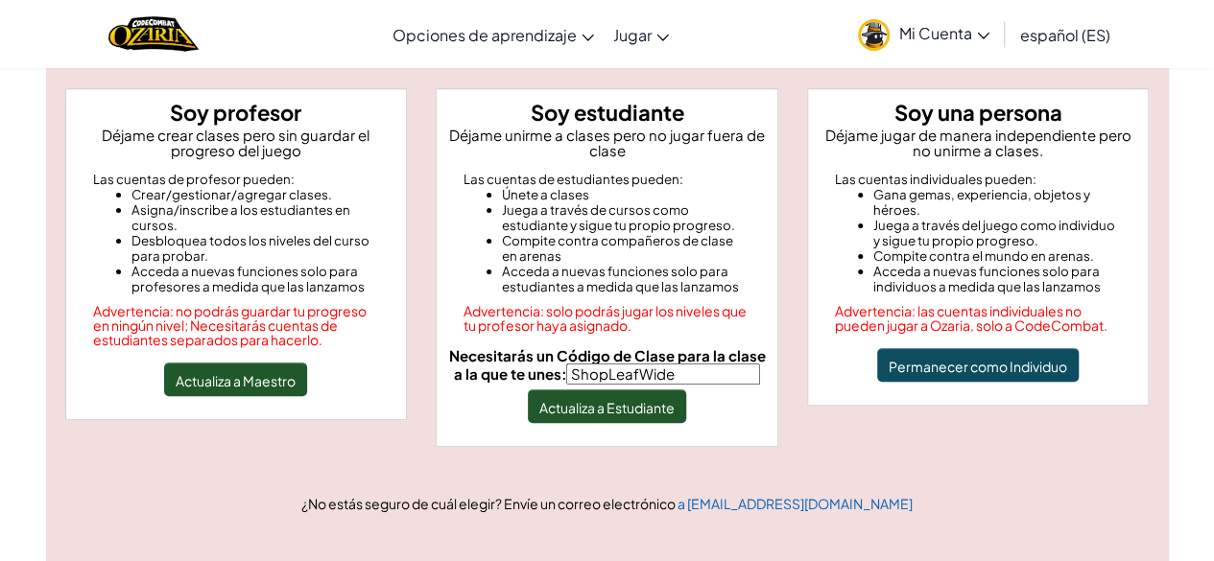
drag, startPoint x: 532, startPoint y: 22, endPoint x: 579, endPoint y: 6, distance: 49.8
click at [535, 18] on link "Opciones de aprendizaje" at bounding box center [493, 35] width 221 height 52
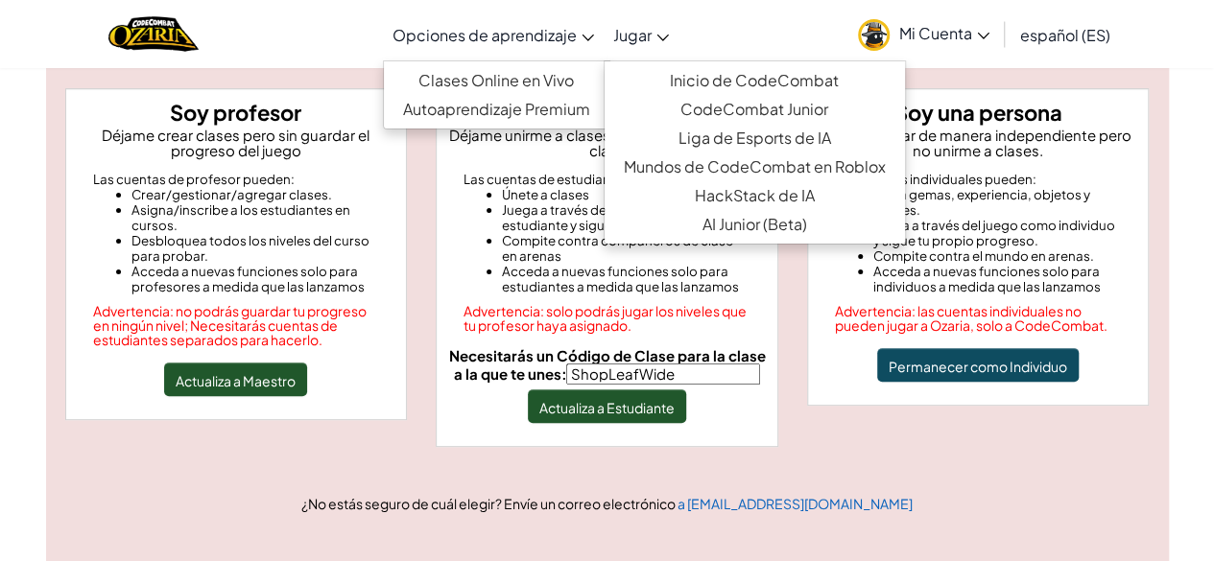
click at [652, 39] on link "Jugar" at bounding box center [640, 35] width 75 height 52
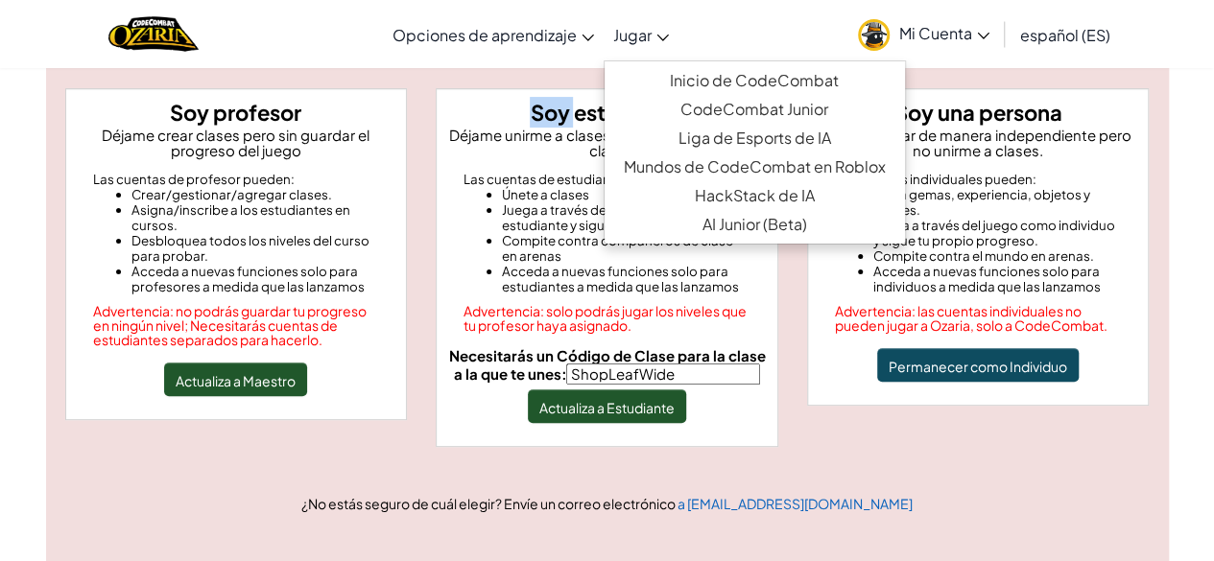
click at [460, 108] on h4 "Soy estudiante" at bounding box center [606, 112] width 325 height 31
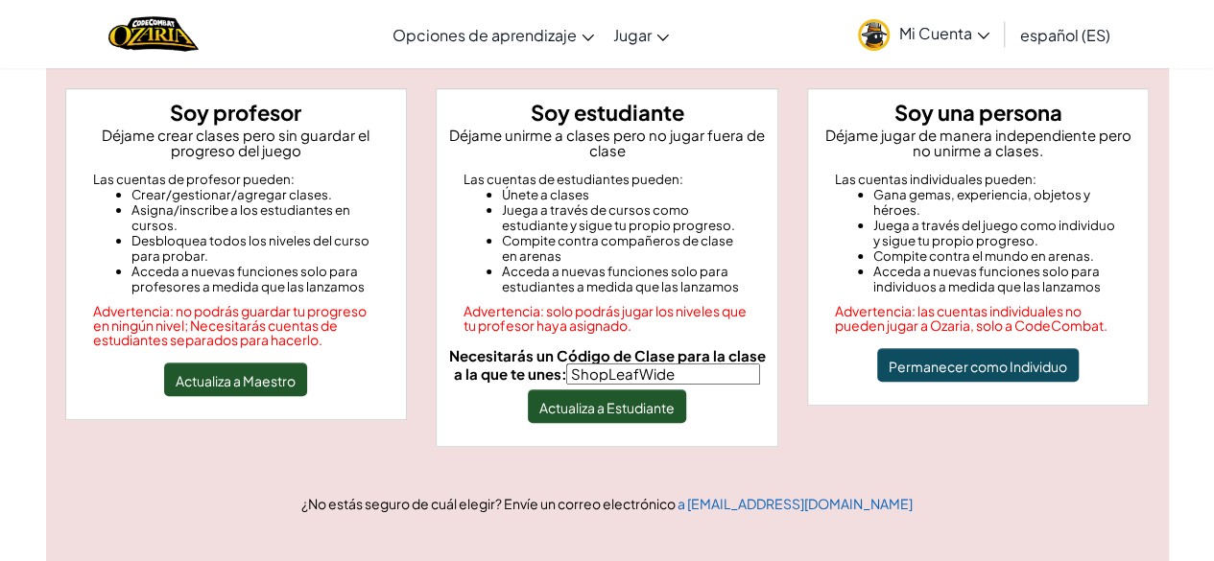
click at [679, 100] on font "Soy estudiante" at bounding box center [606, 112] width 153 height 27
click at [640, 404] on font "Actualiza a Estudiante" at bounding box center [606, 407] width 135 height 17
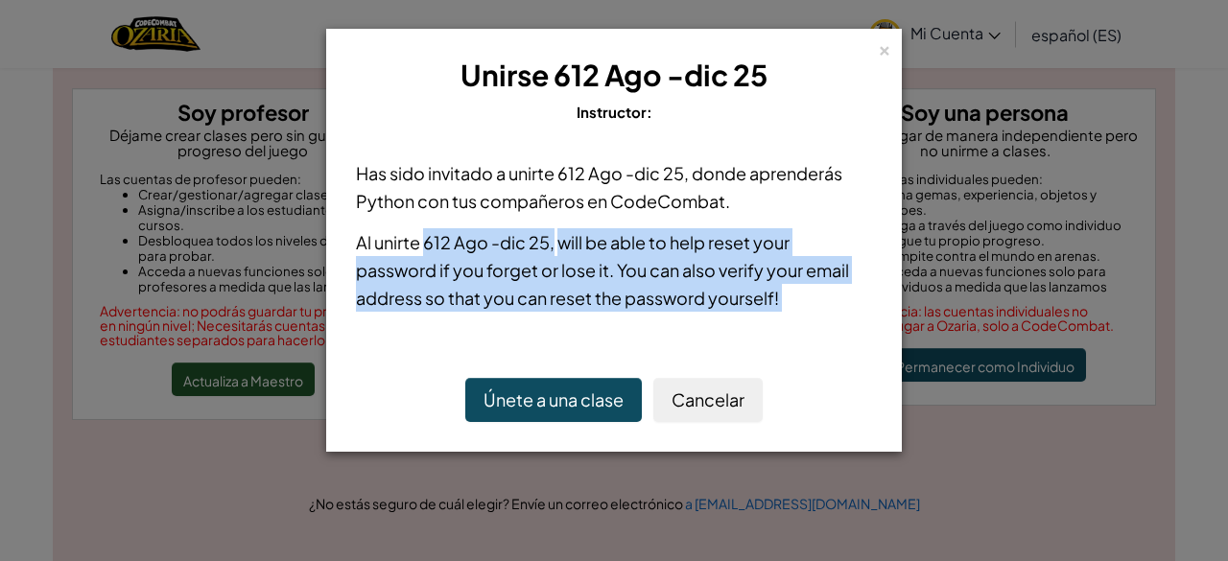
click at [640, 404] on div "× Unirse 612 Ago -dic 25 Instructor: Has sido invitado a unirte 612 Ago -dic 25…" at bounding box center [614, 280] width 1228 height 561
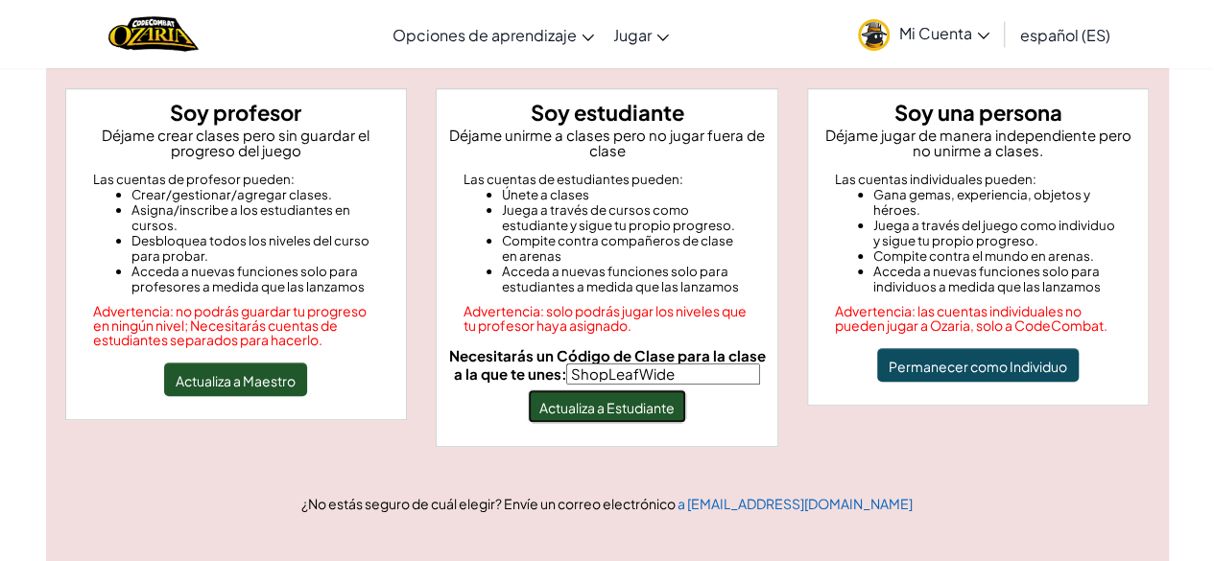
click at [640, 404] on font "Actualiza a Estudiante" at bounding box center [606, 407] width 135 height 17
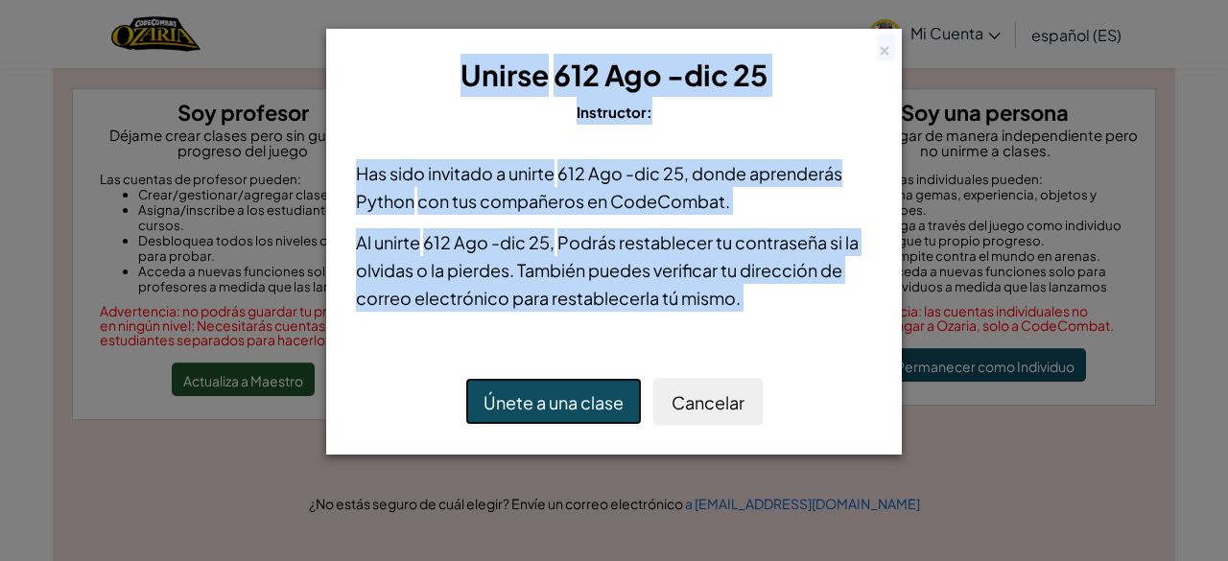
click at [527, 398] on font "Únete a una clase" at bounding box center [554, 402] width 140 height 22
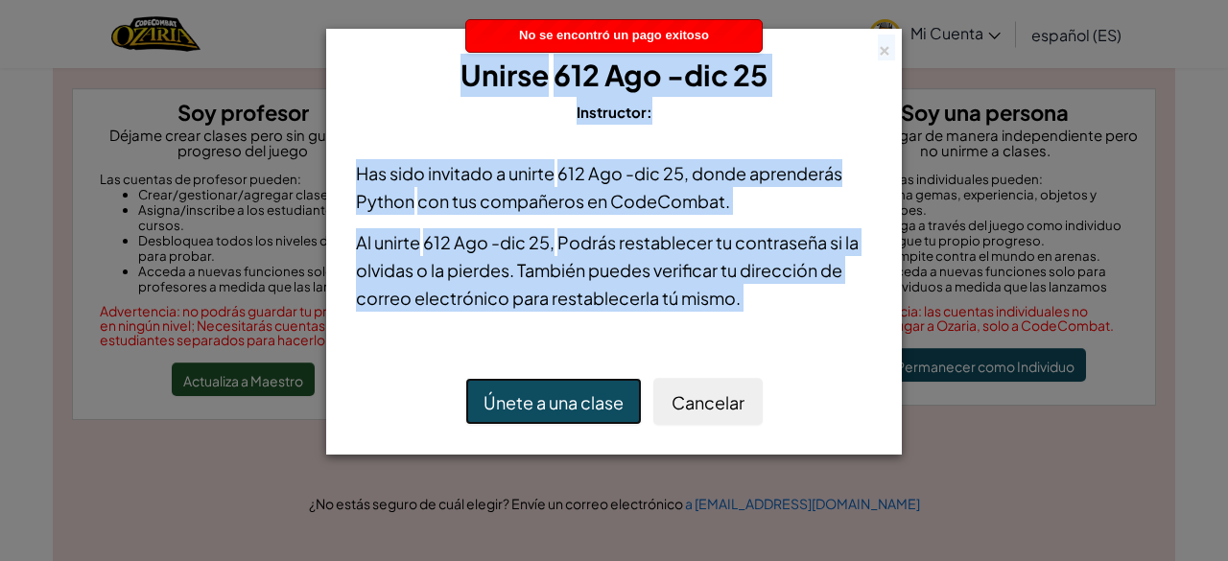
click at [527, 398] on font "Únete a una clase" at bounding box center [554, 402] width 140 height 22
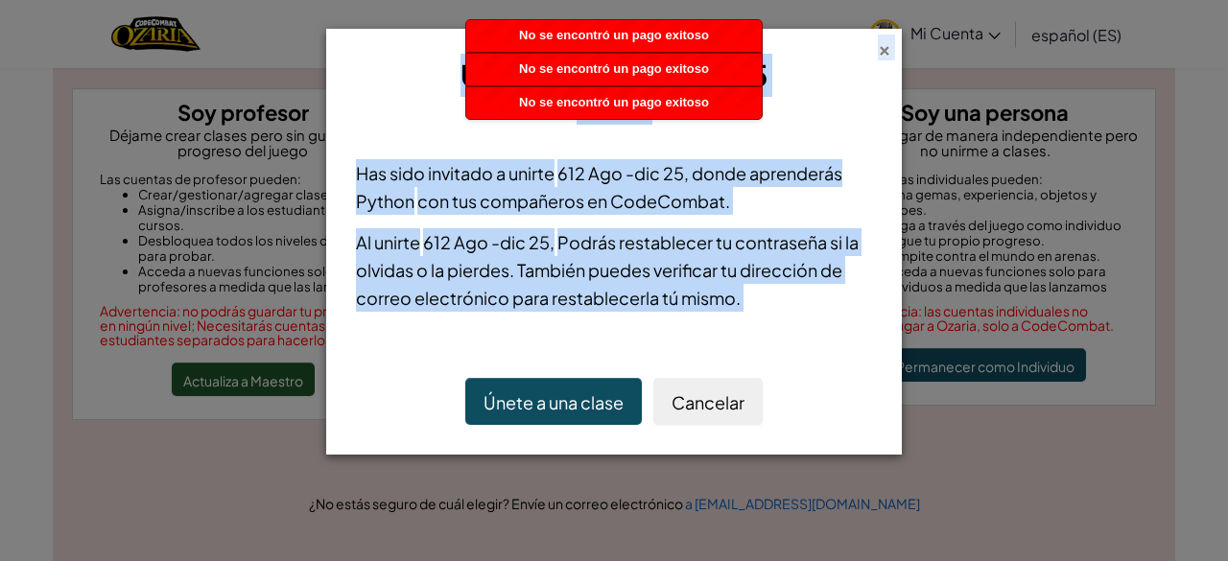
click at [881, 47] on font "×" at bounding box center [884, 48] width 13 height 26
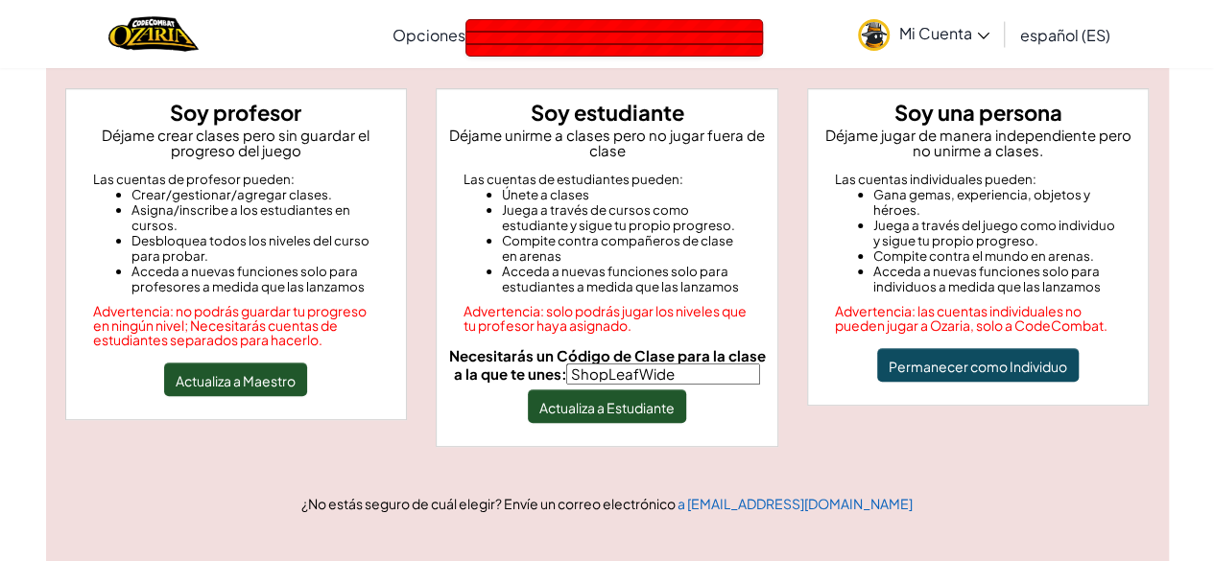
drag, startPoint x: 769, startPoint y: 120, endPoint x: 783, endPoint y: 113, distance: 15.0
click at [783, 113] on div "Soy estudiante Déjame unirme a clases pero no jugar fuera de clase Las cuentas …" at bounding box center [606, 277] width 371 height 378
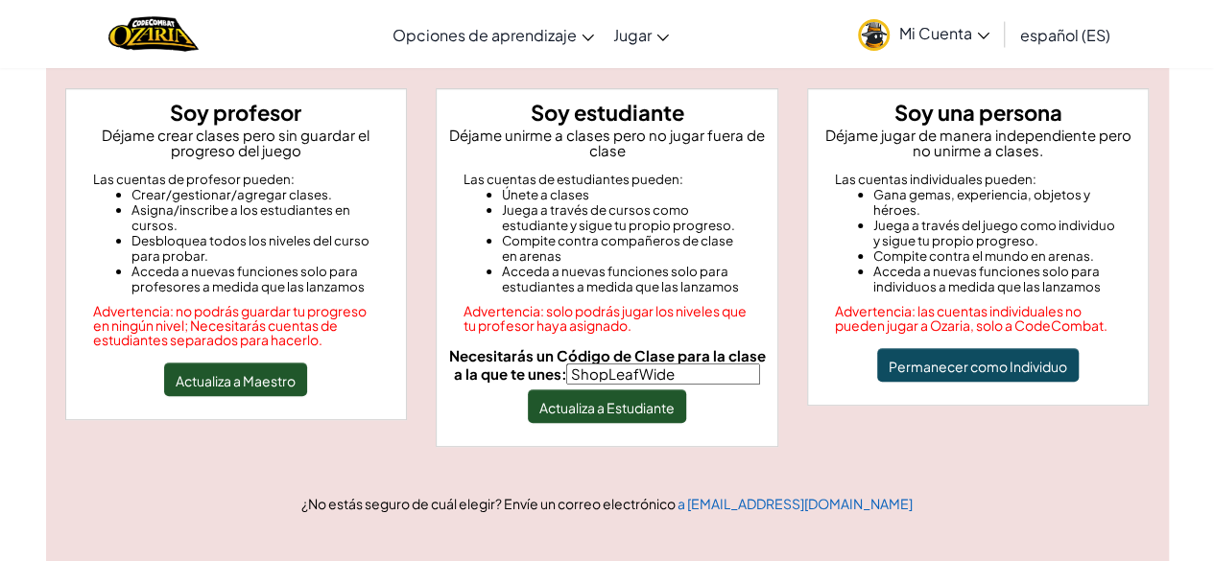
click at [701, 366] on input "ShopLeafWide" at bounding box center [663, 374] width 194 height 21
type input "S"
